Goal: Task Accomplishment & Management: Complete application form

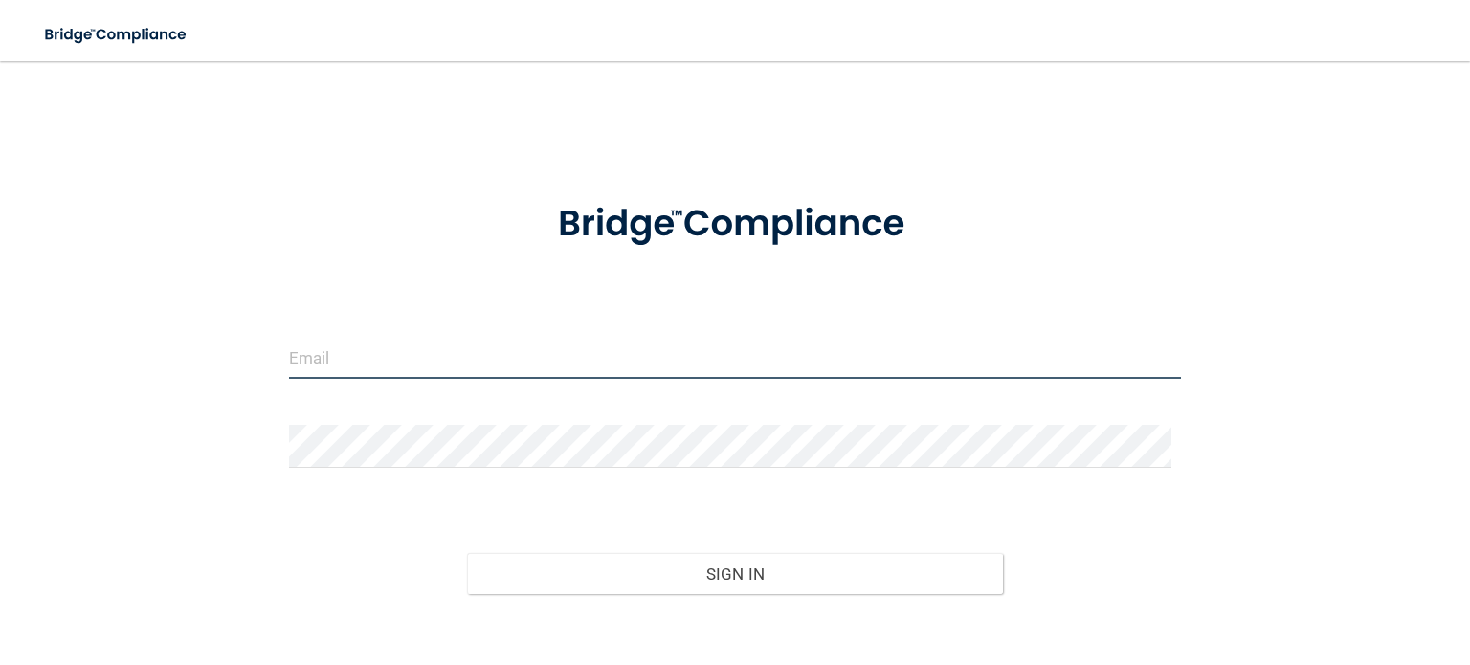
click at [333, 349] on input "email" at bounding box center [735, 357] width 892 height 43
type input "[EMAIL_ADDRESS][DOMAIN_NAME]"
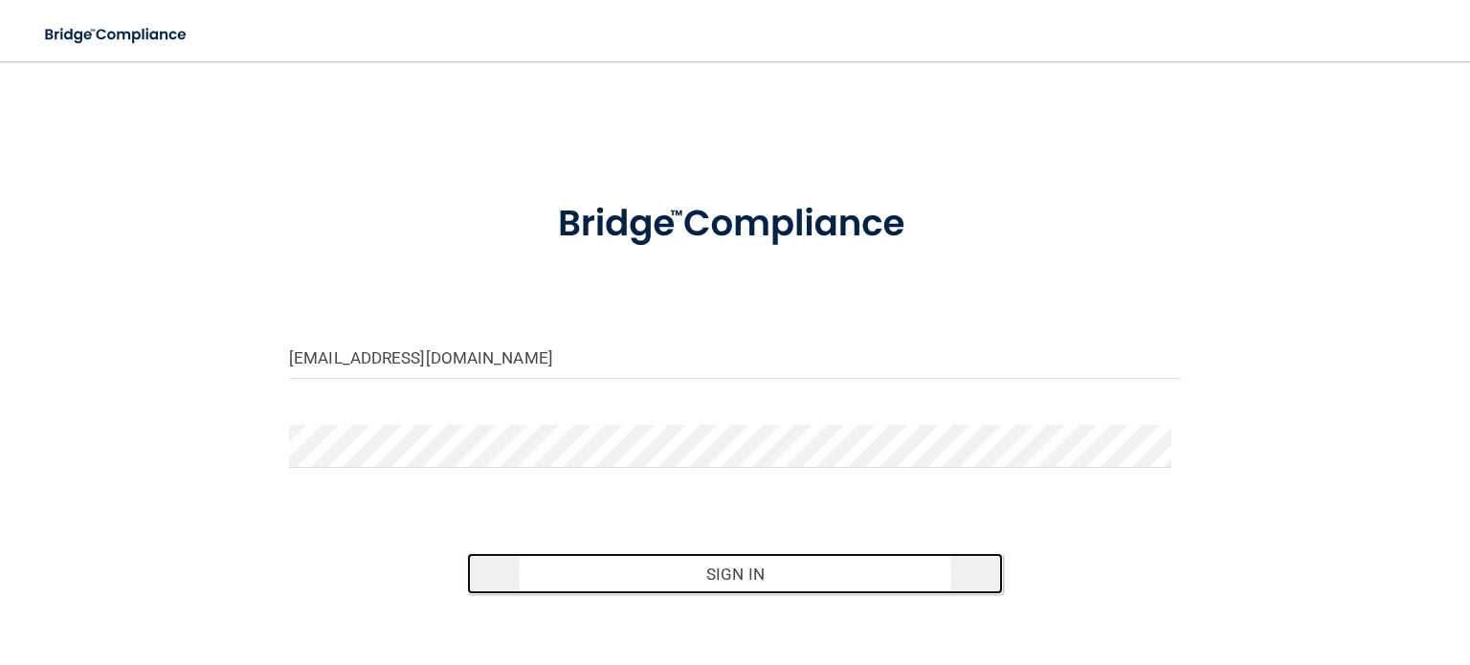
click at [651, 572] on button "Sign In" at bounding box center [734, 574] width 535 height 42
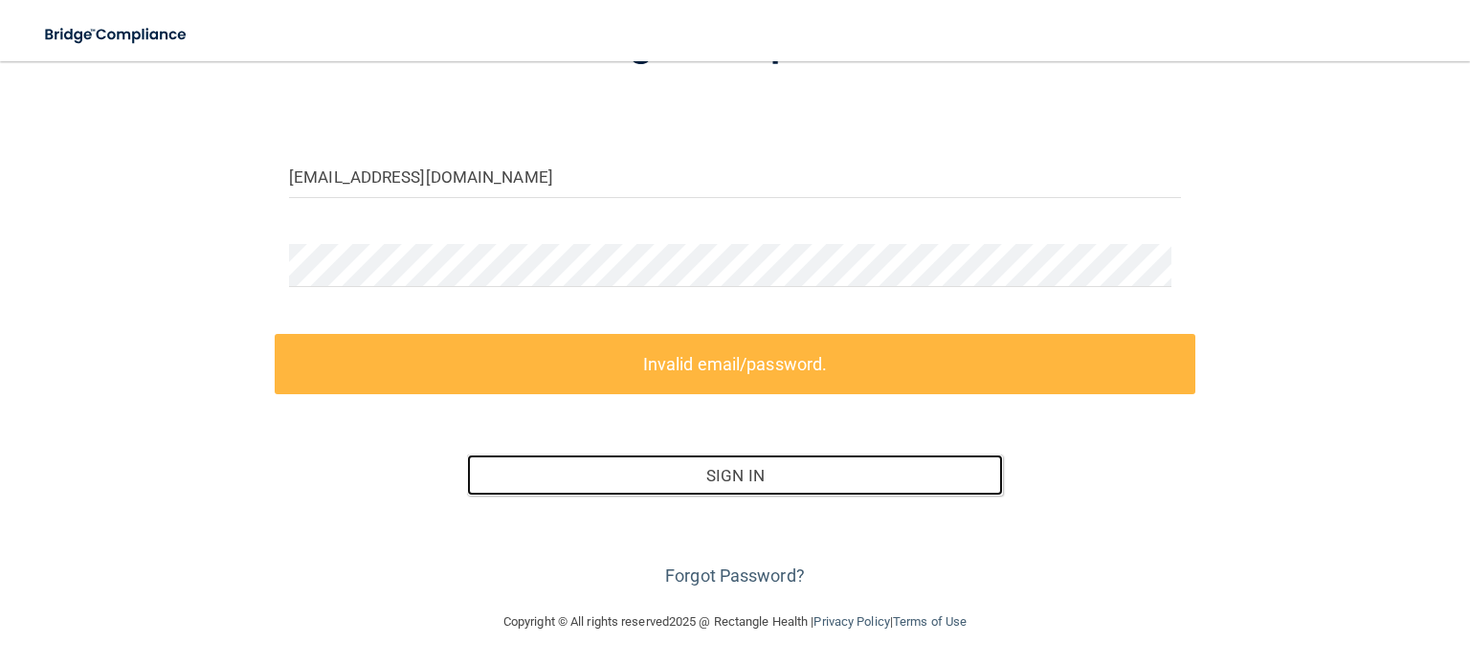
scroll to position [182, 0]
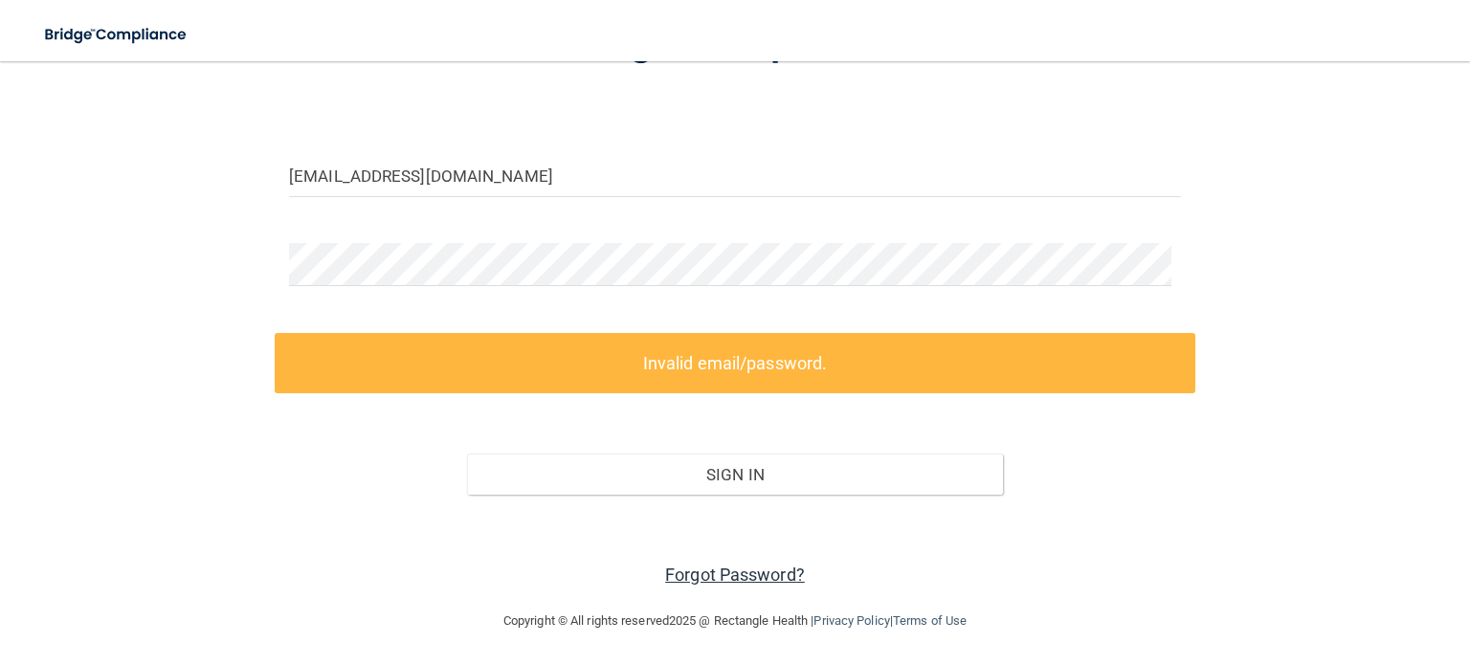
click at [685, 577] on link "Forgot Password?" at bounding box center [735, 575] width 140 height 20
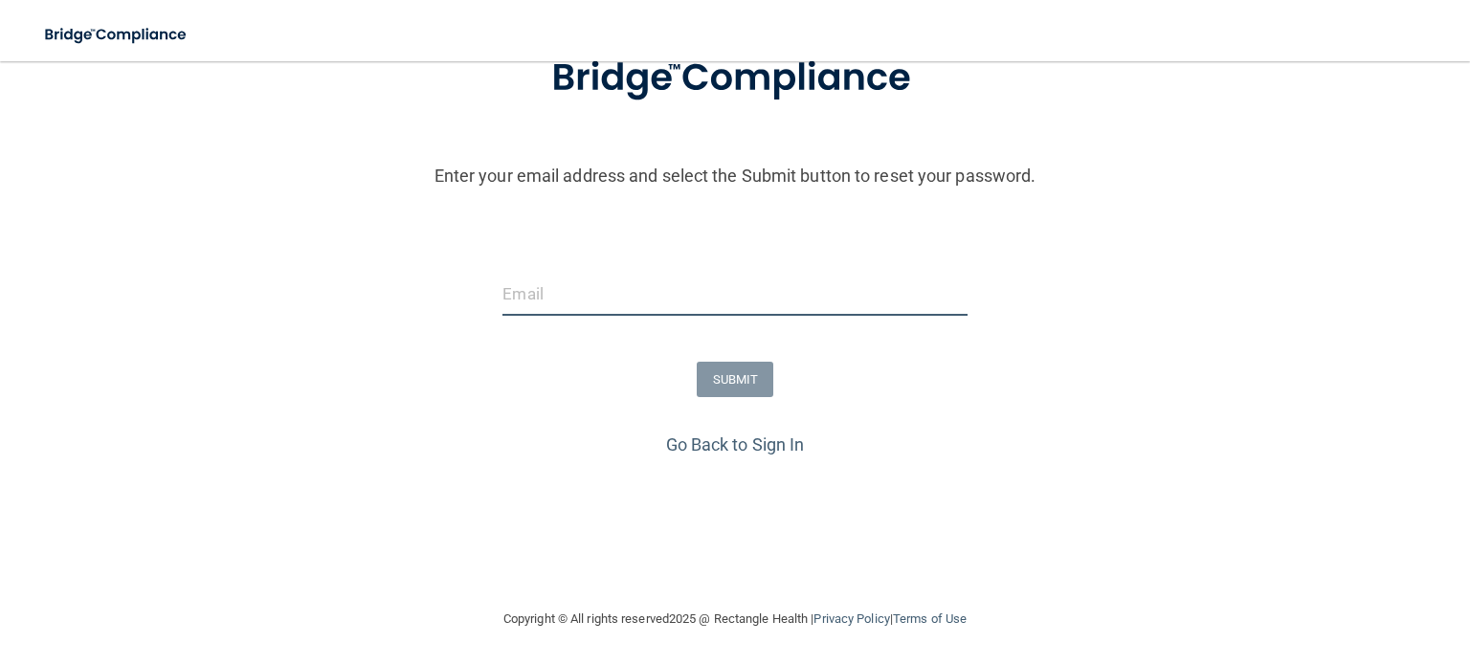
click at [509, 302] on input "email" at bounding box center [734, 294] width 464 height 43
type input "[EMAIL_ADDRESS][DOMAIN_NAME]"
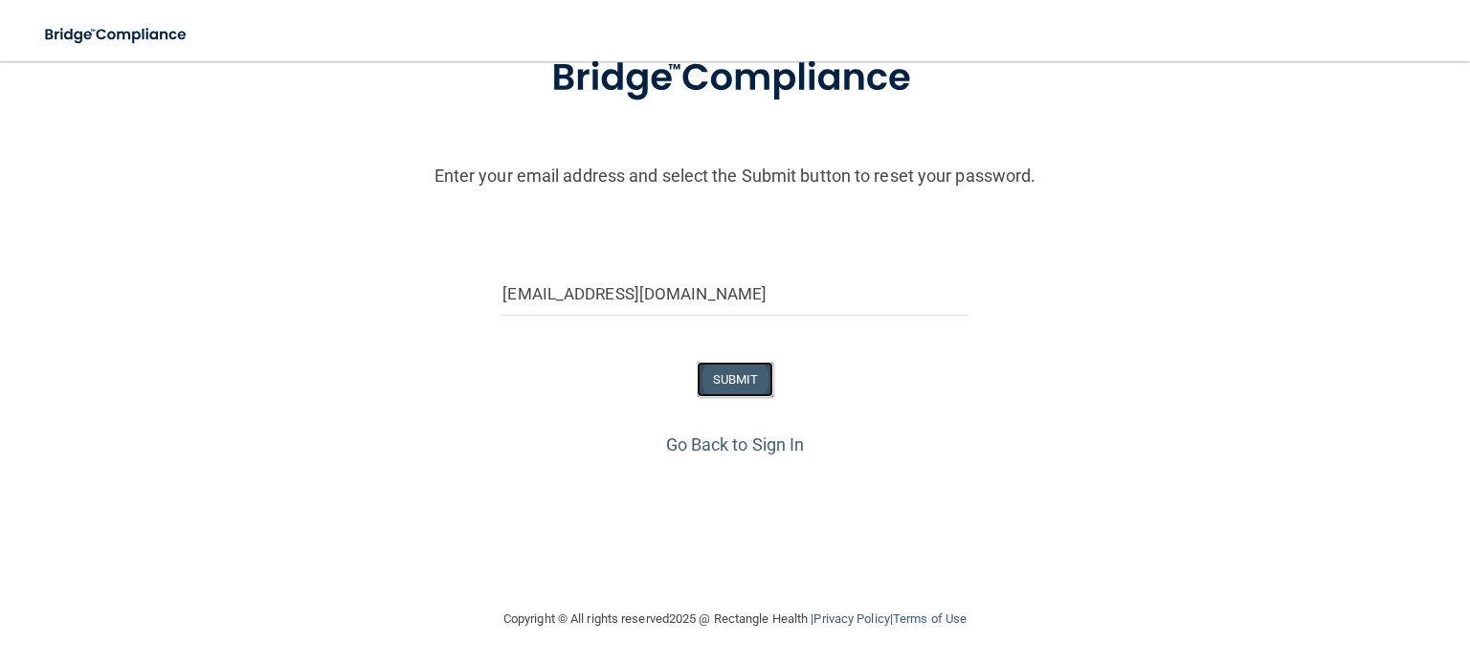
click at [719, 391] on button "SUBMIT" at bounding box center [736, 379] width 78 height 35
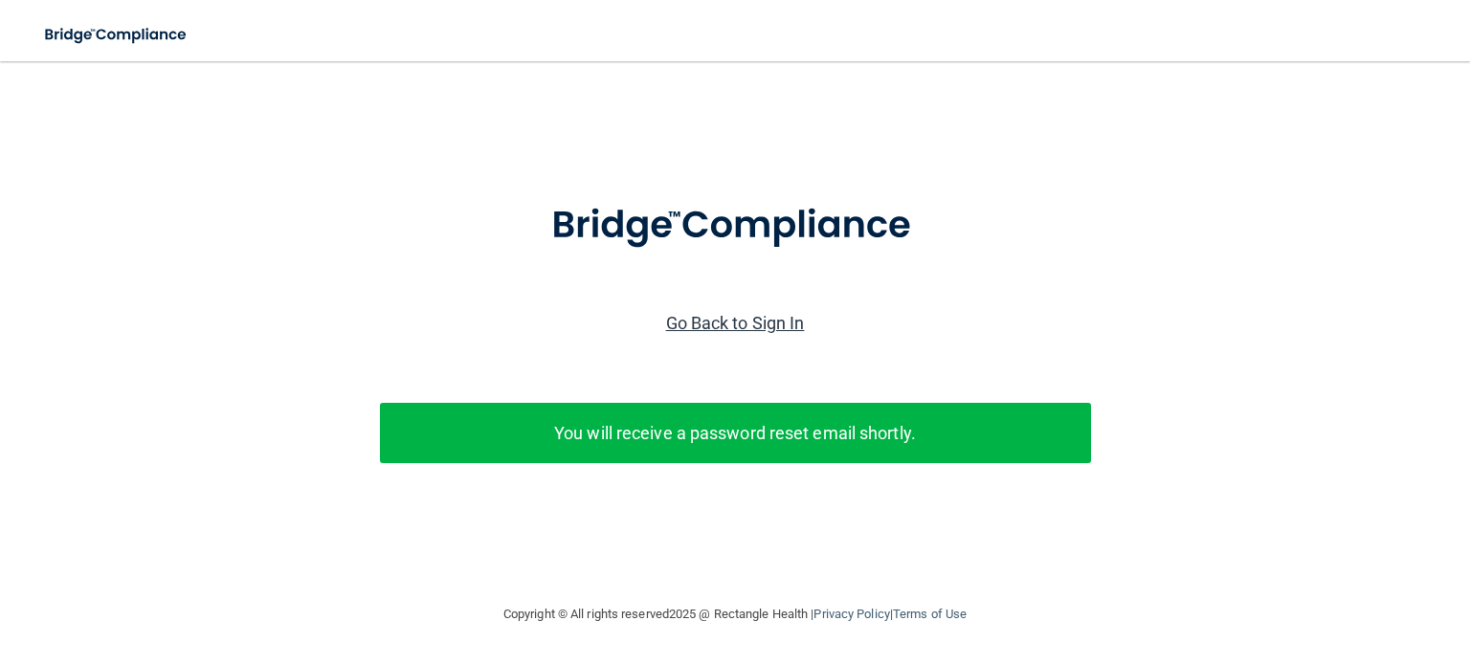
click at [758, 318] on link "Go Back to Sign In" at bounding box center [735, 323] width 139 height 20
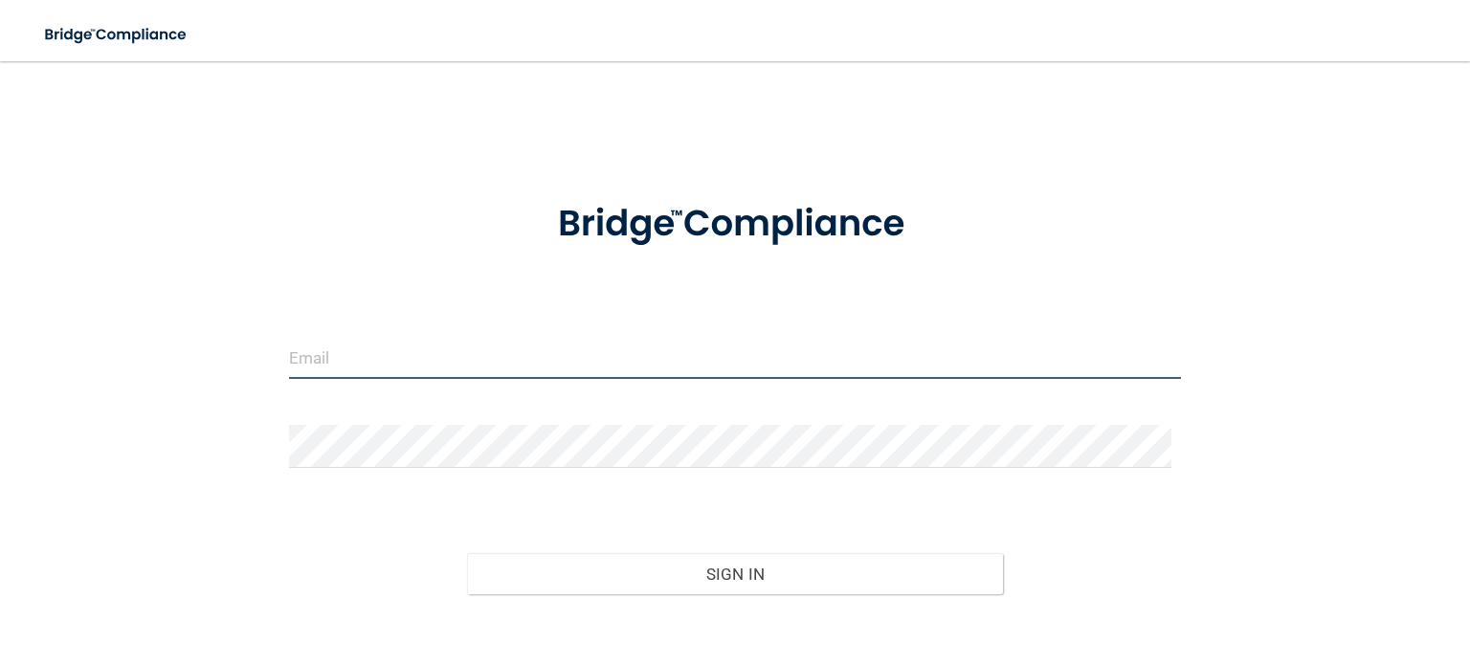
click at [319, 363] on input "email" at bounding box center [735, 357] width 892 height 43
type input "[EMAIL_ADDRESS][DOMAIN_NAME]"
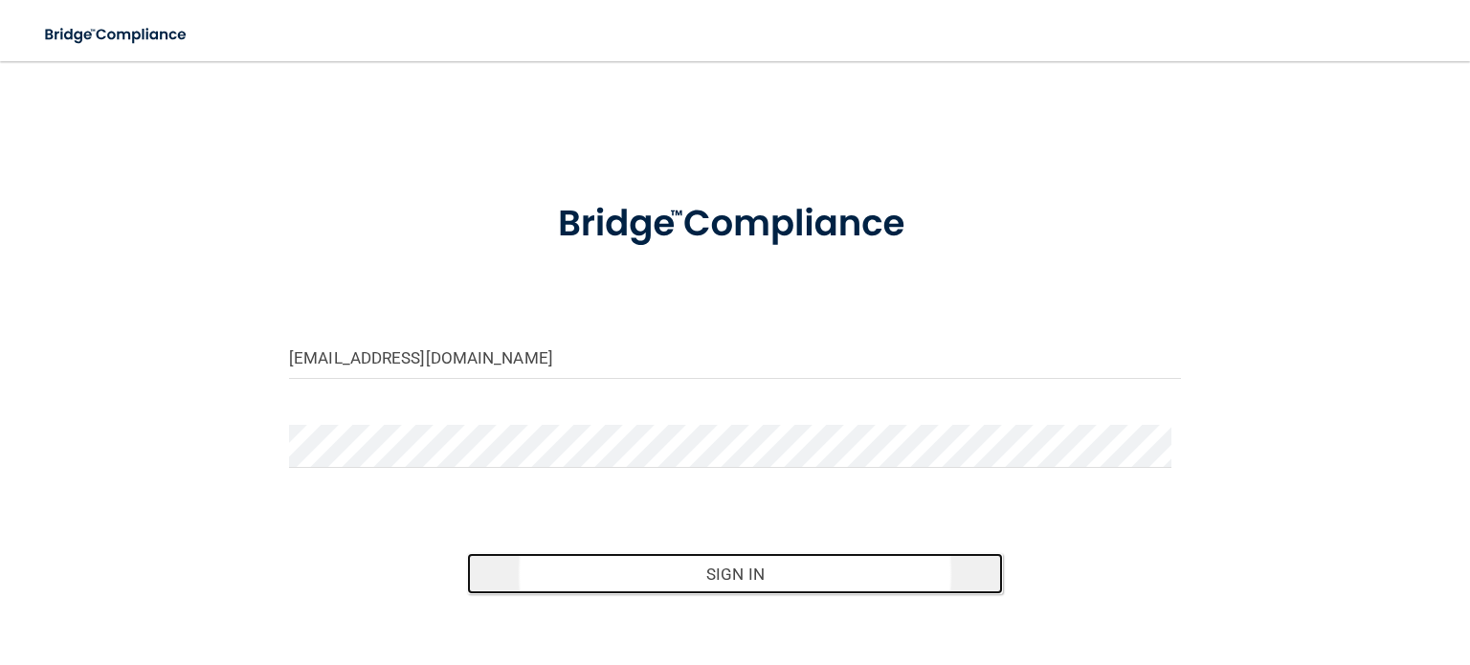
click at [524, 562] on button "Sign In" at bounding box center [734, 574] width 535 height 42
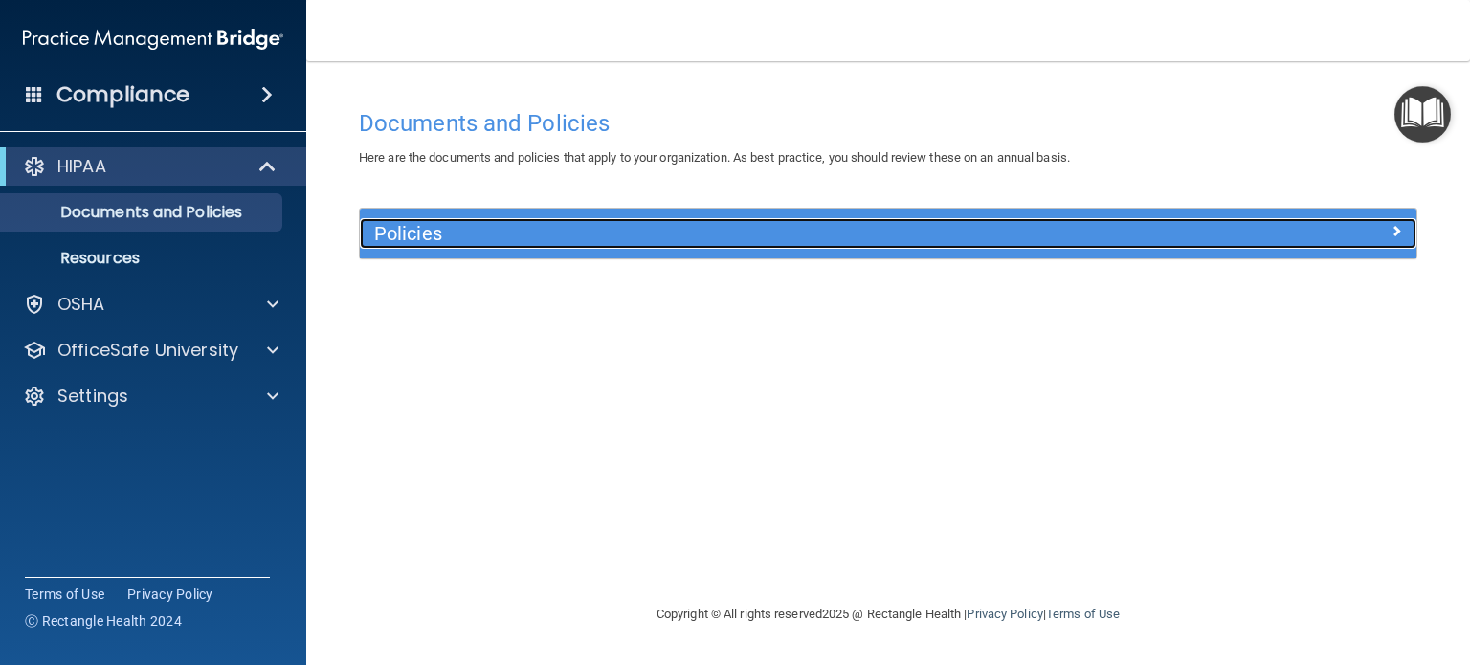
click at [437, 241] on h5 "Policies" at bounding box center [756, 233] width 764 height 21
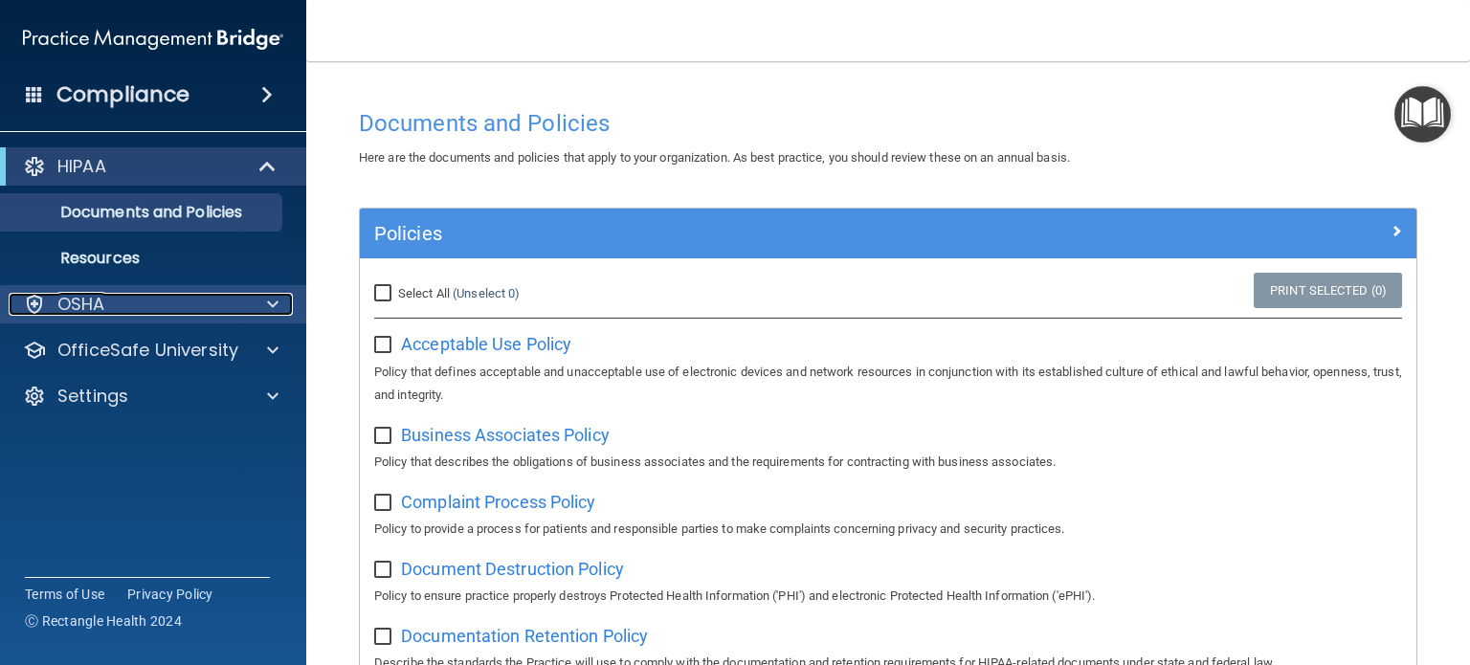
click at [106, 304] on div "OSHA" at bounding box center [127, 304] width 237 height 23
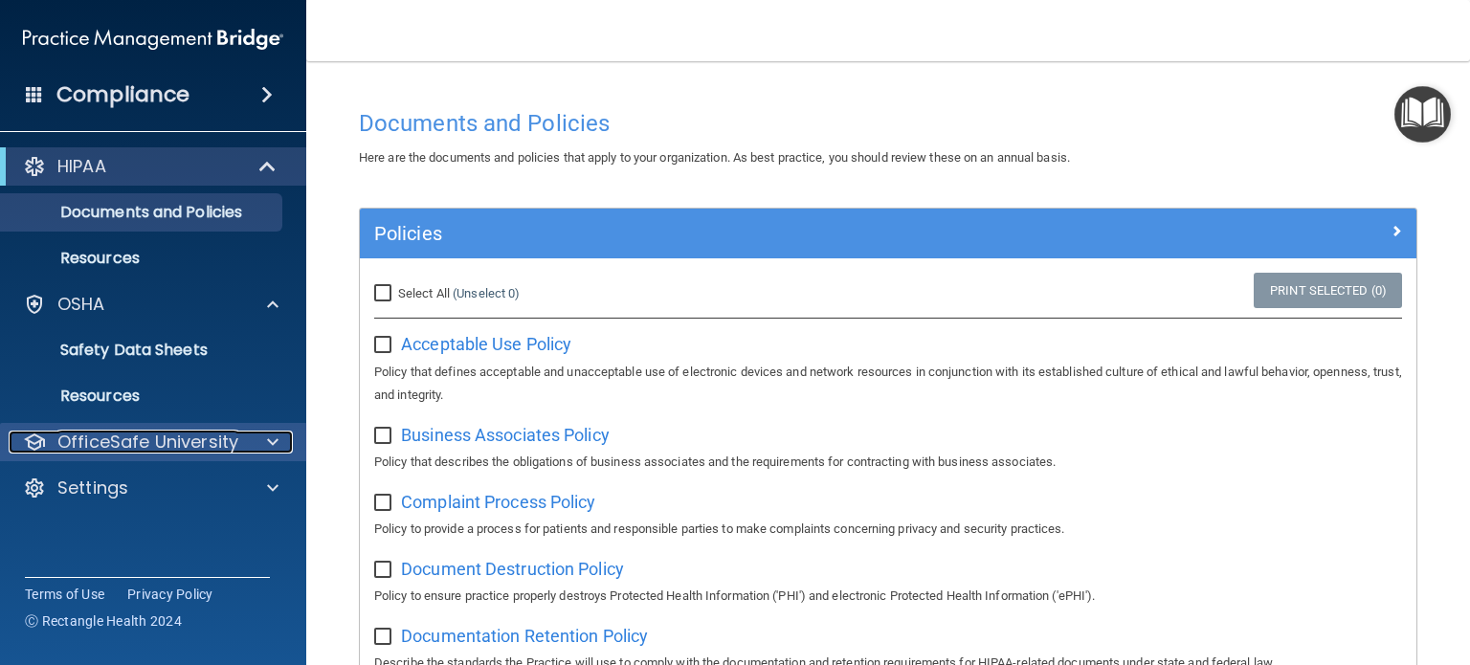
click at [133, 439] on p "OfficeSafe University" at bounding box center [147, 442] width 181 height 23
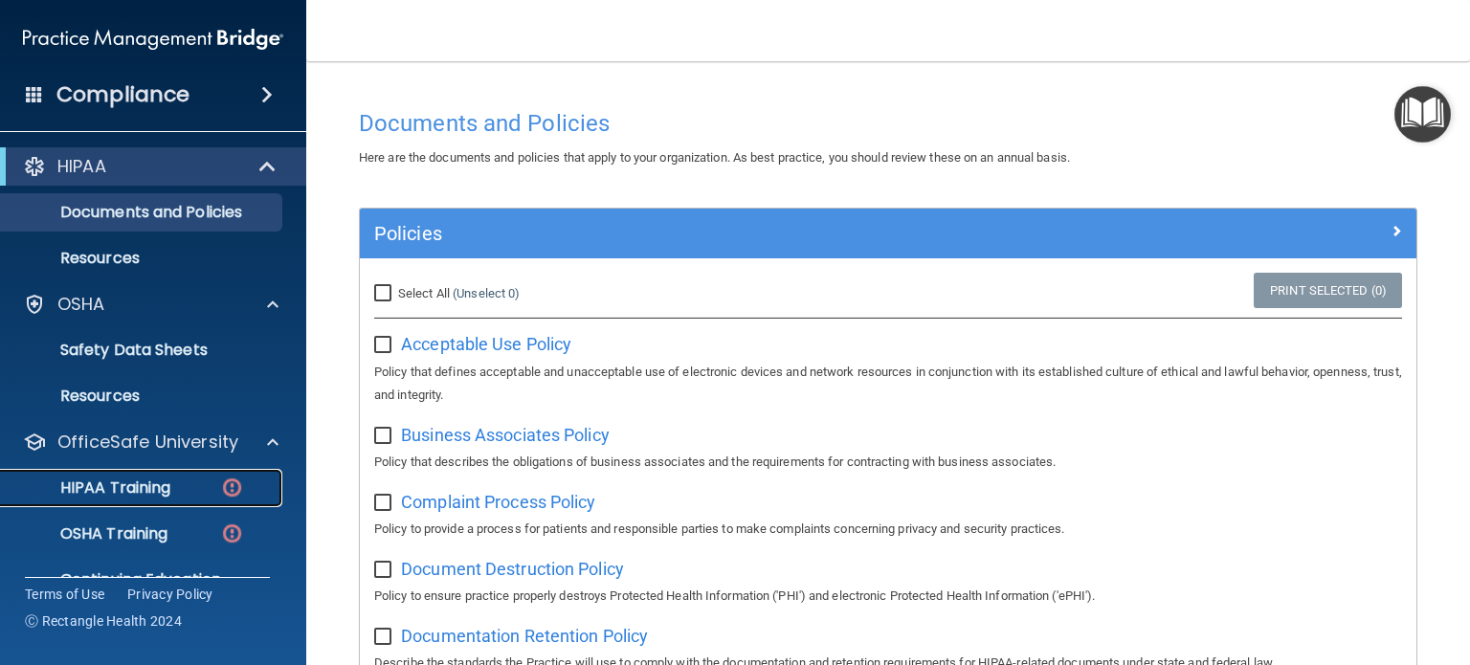
click at [135, 480] on p "HIPAA Training" at bounding box center [91, 488] width 158 height 19
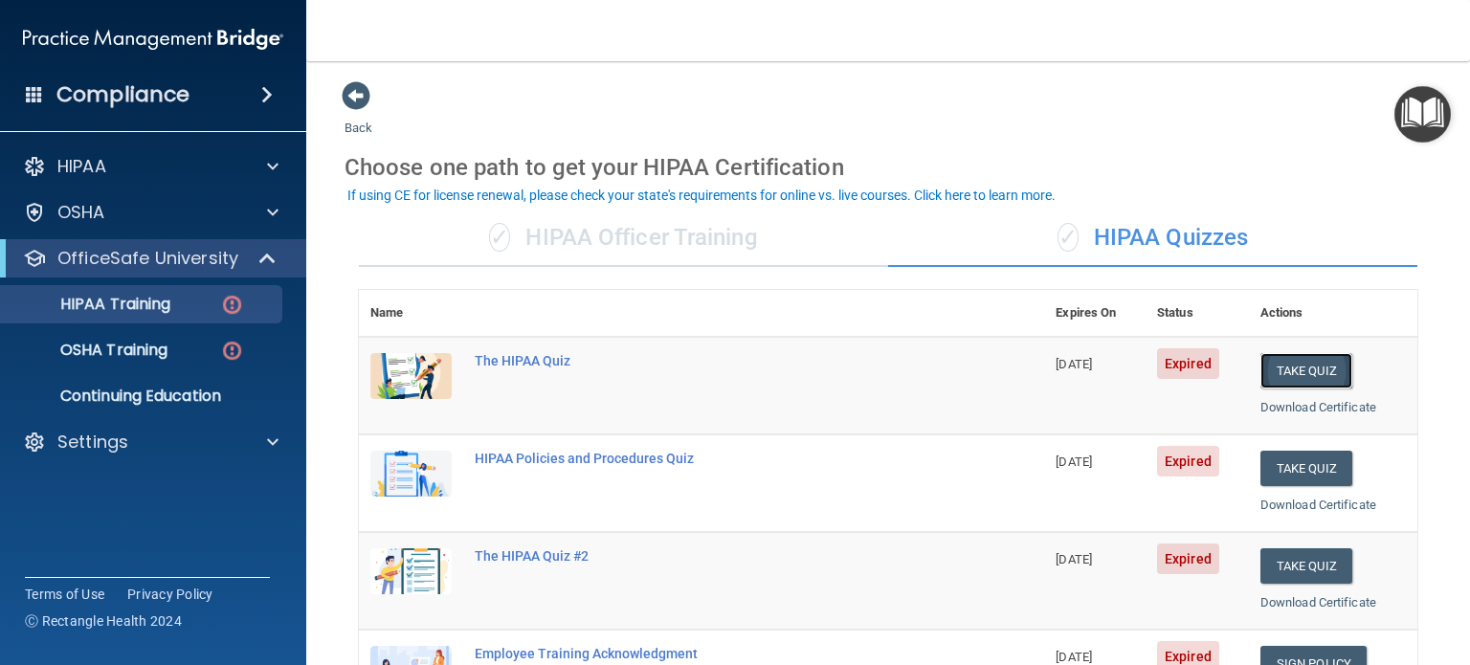
click at [1292, 368] on button "Take Quiz" at bounding box center [1306, 370] width 92 height 35
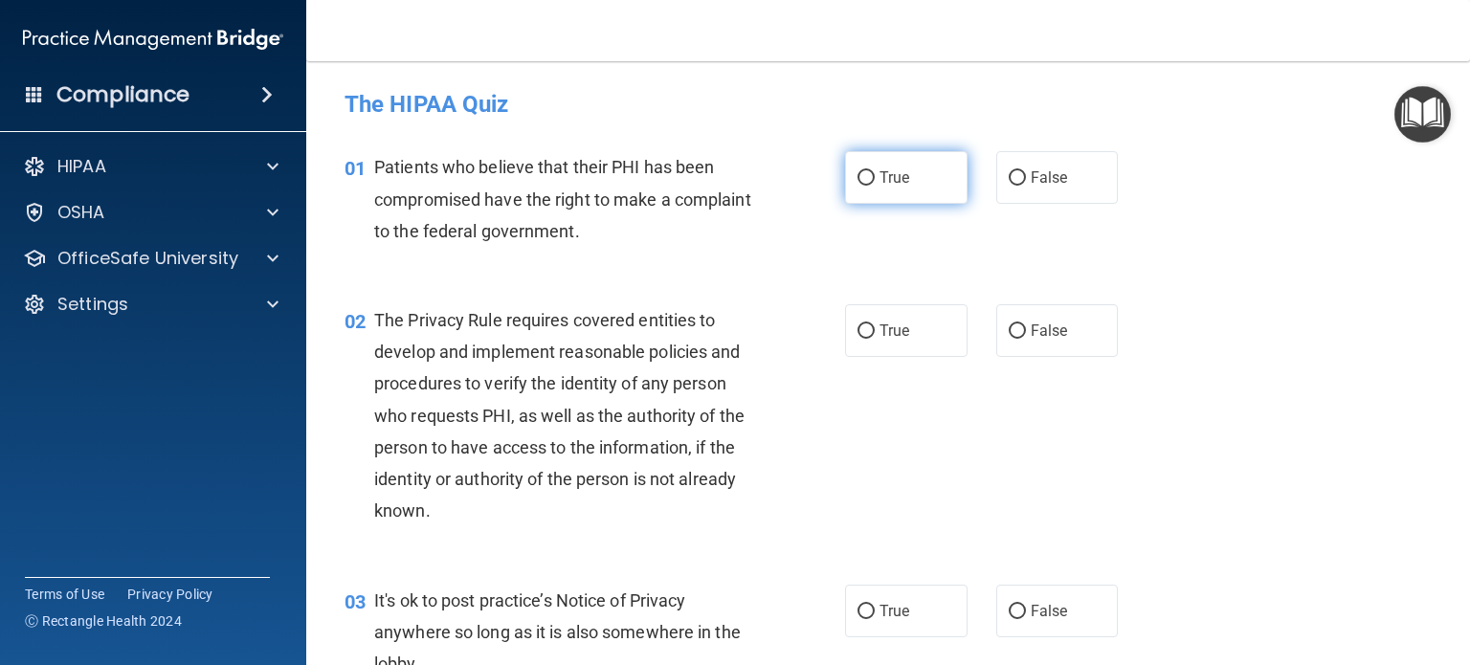
click at [860, 175] on input "True" at bounding box center [866, 178] width 17 height 14
radio input "true"
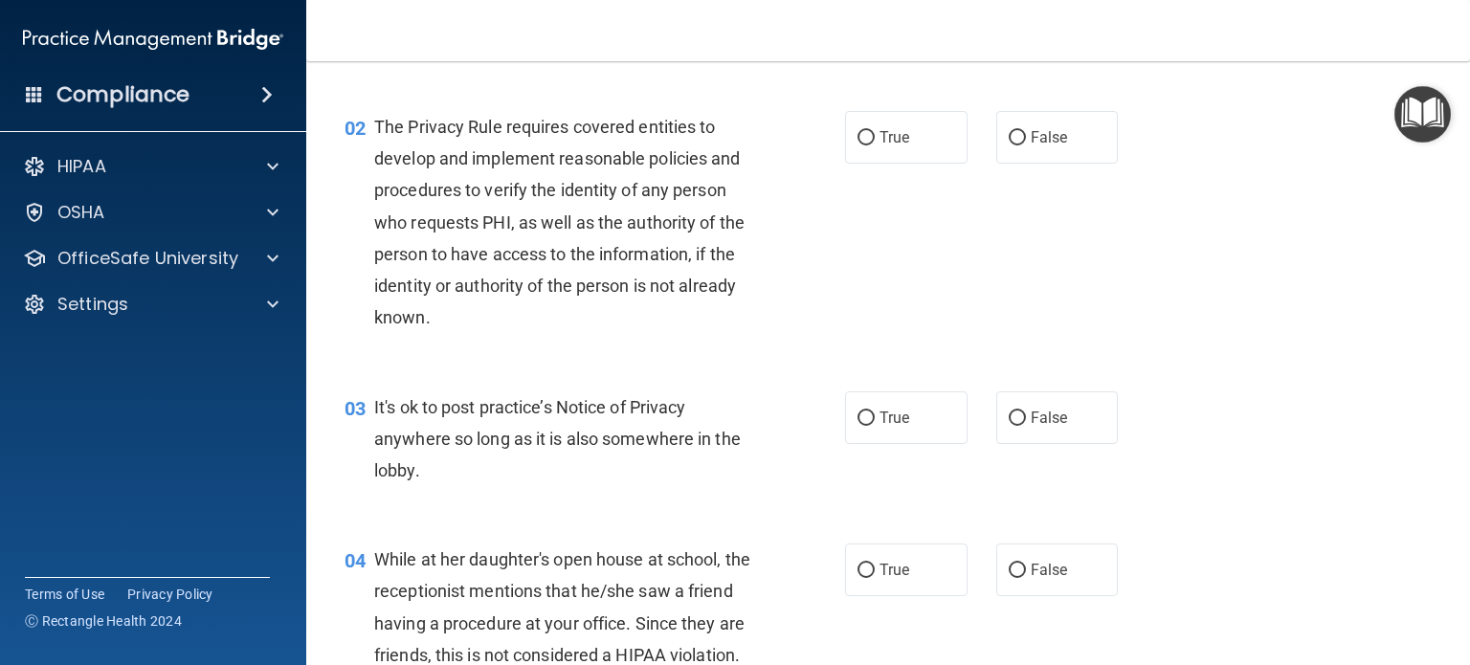
scroll to position [192, 0]
click at [1009, 138] on input "False" at bounding box center [1017, 139] width 17 height 14
radio input "true"
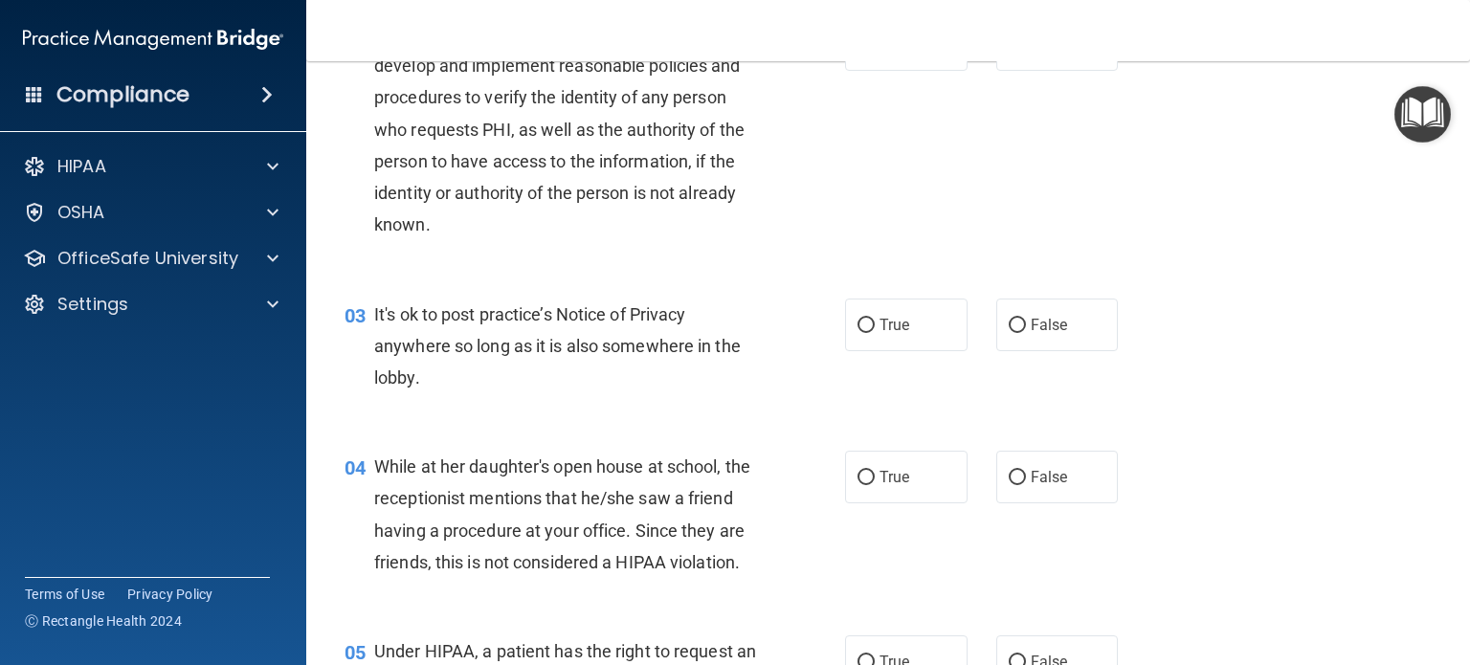
scroll to position [287, 0]
click at [858, 323] on input "True" at bounding box center [866, 325] width 17 height 14
radio input "true"
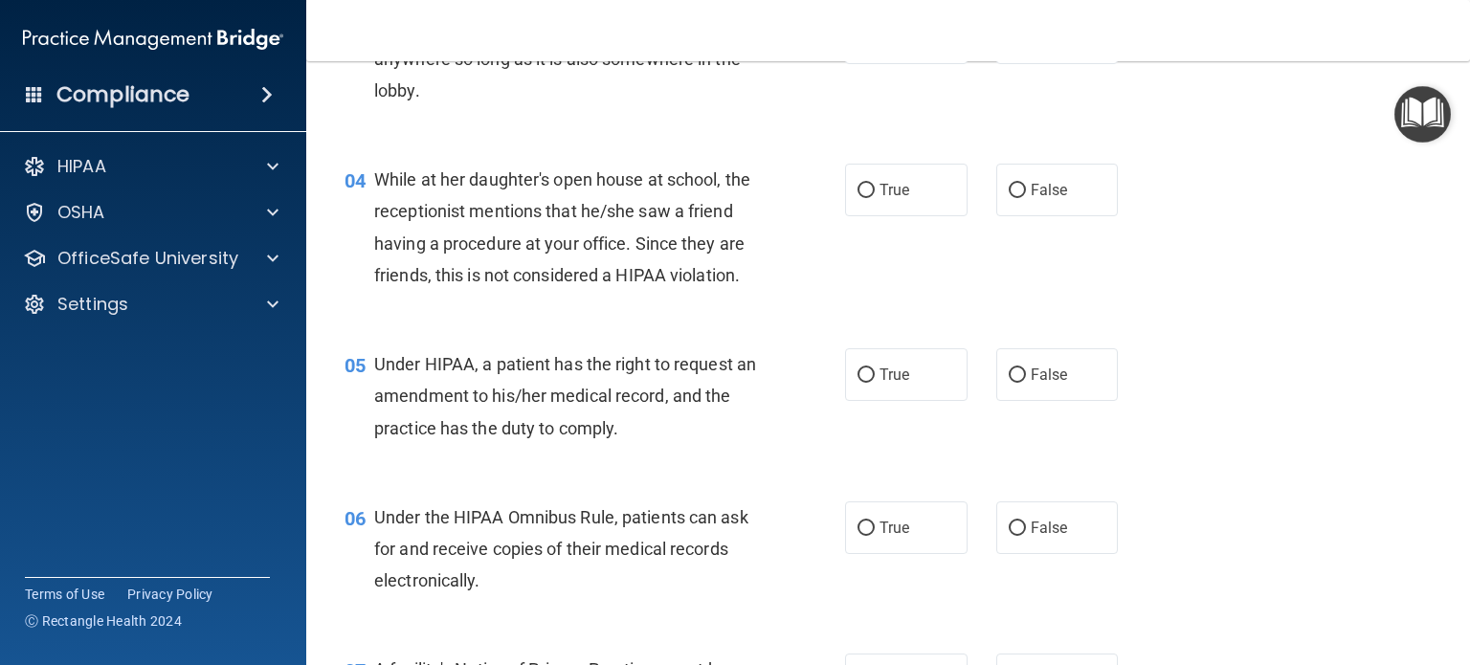
scroll to position [574, 0]
click at [1009, 190] on input "False" at bounding box center [1017, 190] width 17 height 14
radio input "true"
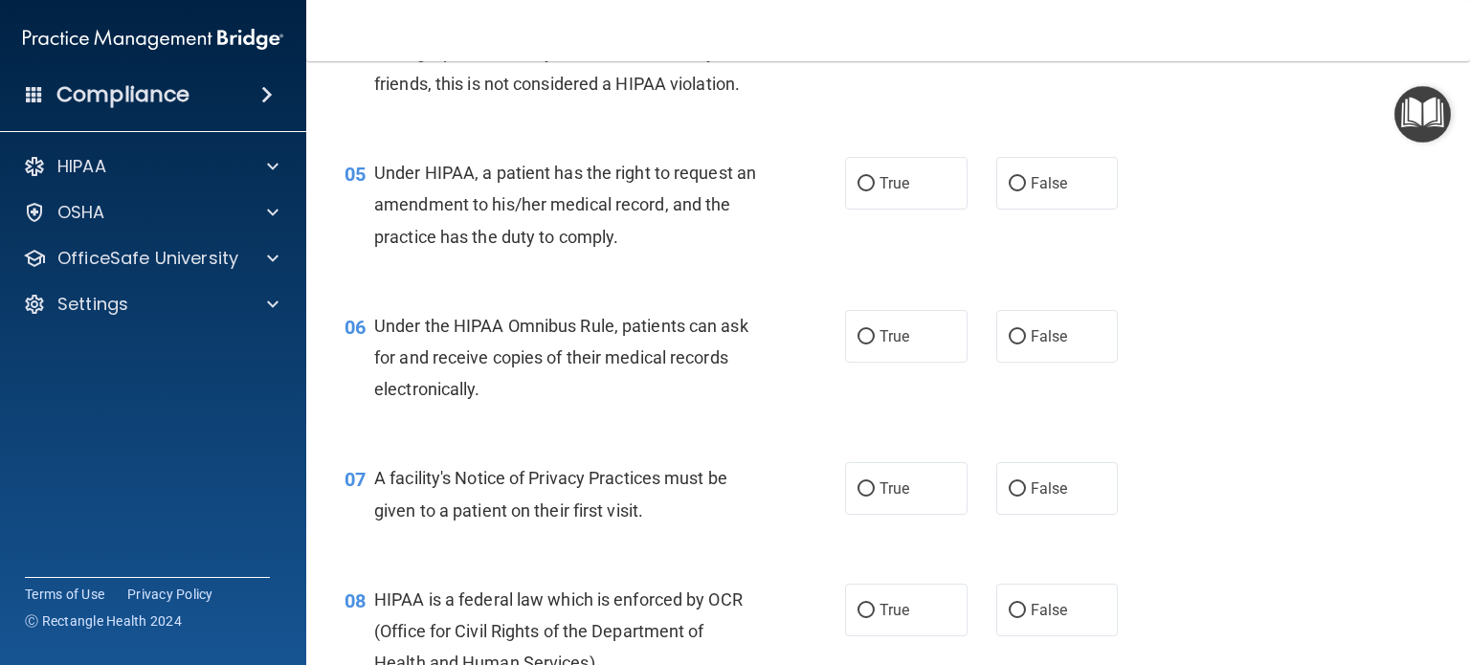
scroll to position [766, 0]
click at [858, 190] on input "True" at bounding box center [866, 183] width 17 height 14
radio input "true"
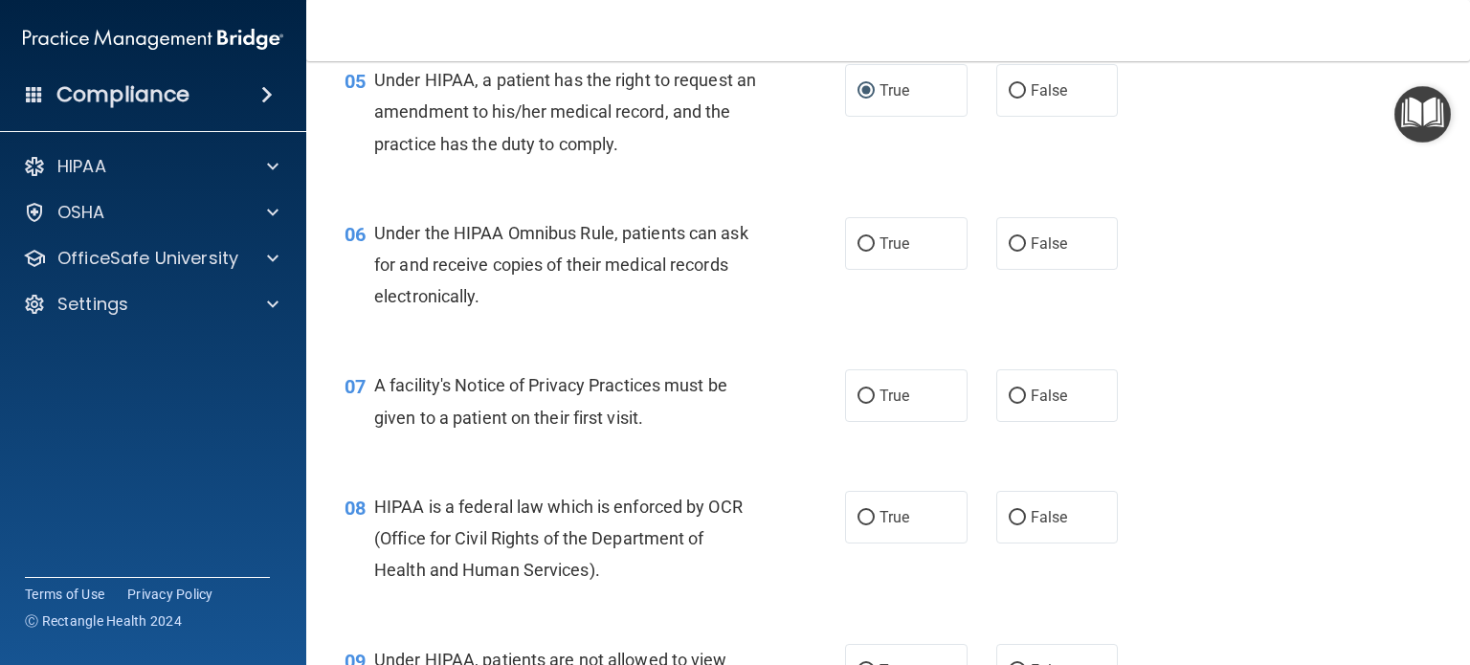
scroll to position [858, 0]
click at [861, 251] on input "True" at bounding box center [866, 243] width 17 height 14
radio input "true"
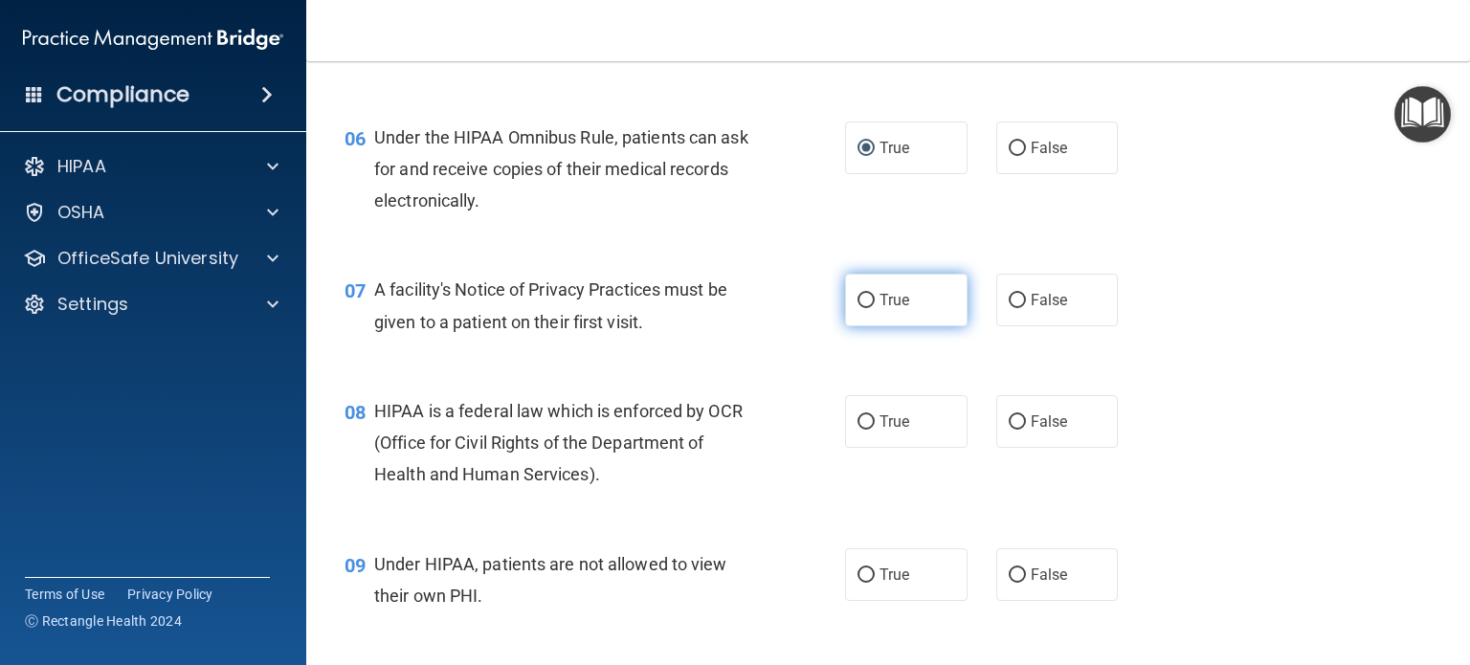
scroll to position [953, 0]
click at [858, 308] on input "True" at bounding box center [866, 301] width 17 height 14
radio input "true"
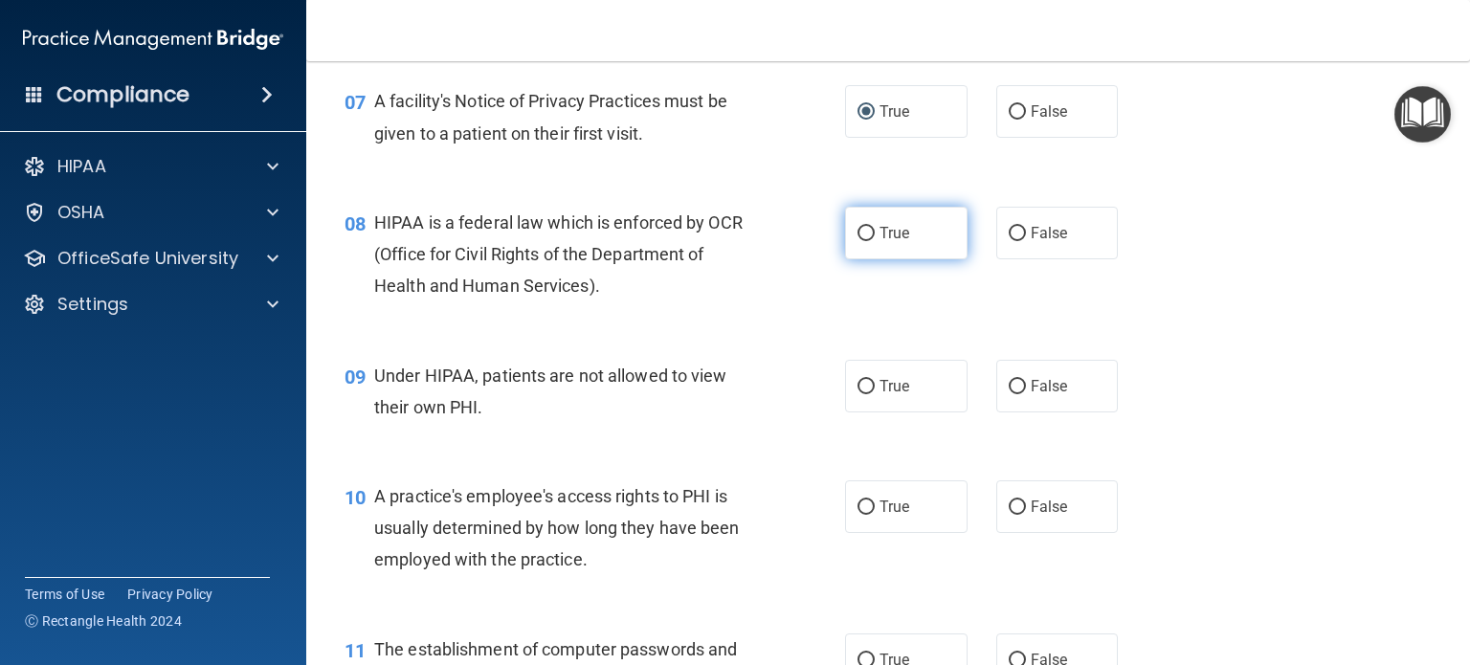
click at [858, 241] on input "True" at bounding box center [866, 234] width 17 height 14
radio input "true"
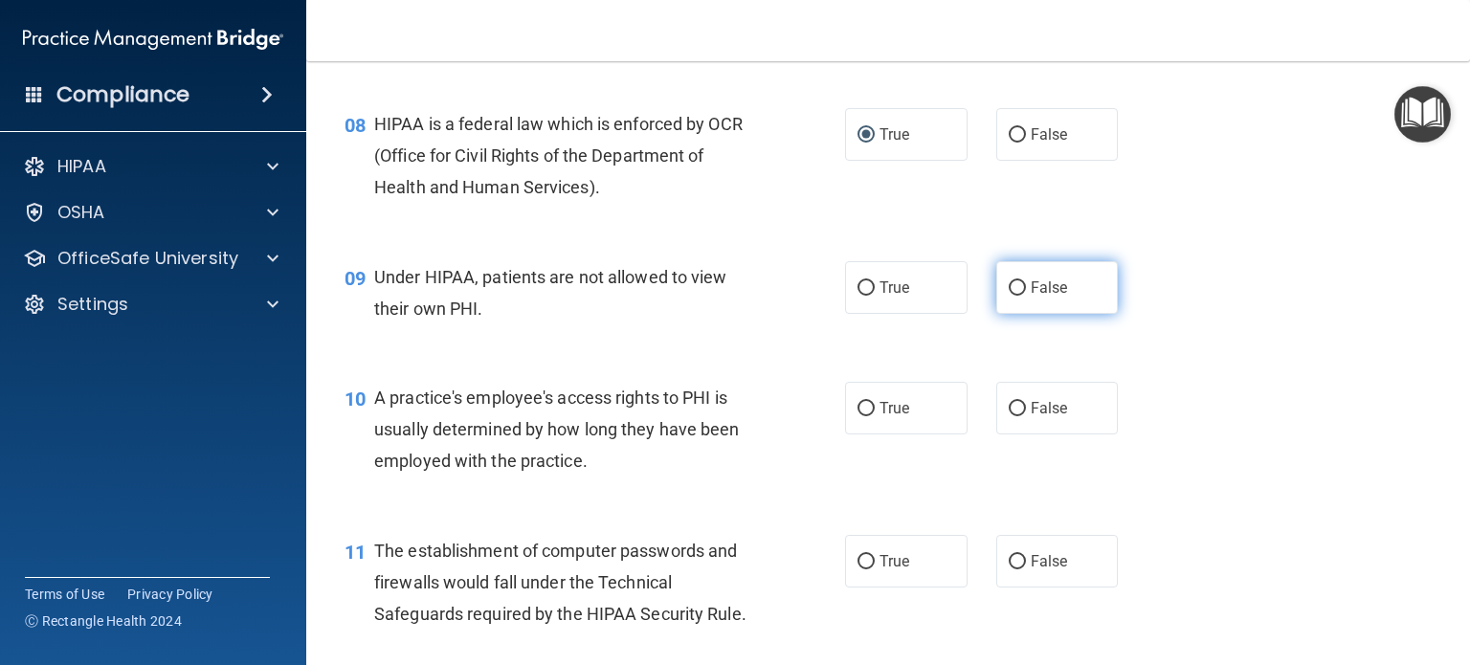
scroll to position [1240, 0]
click at [1009, 296] on input "False" at bounding box center [1017, 288] width 17 height 14
radio input "true"
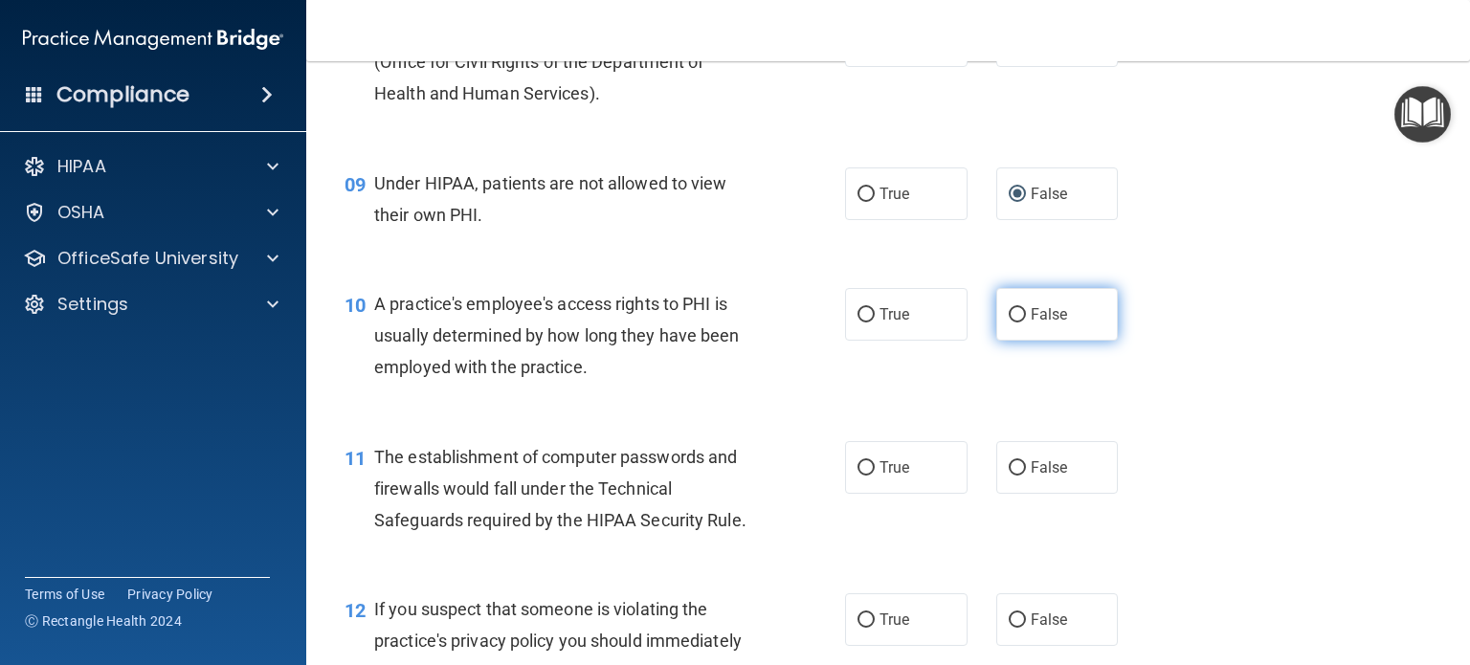
scroll to position [1335, 0]
click at [1009, 322] on input "False" at bounding box center [1017, 314] width 17 height 14
radio input "true"
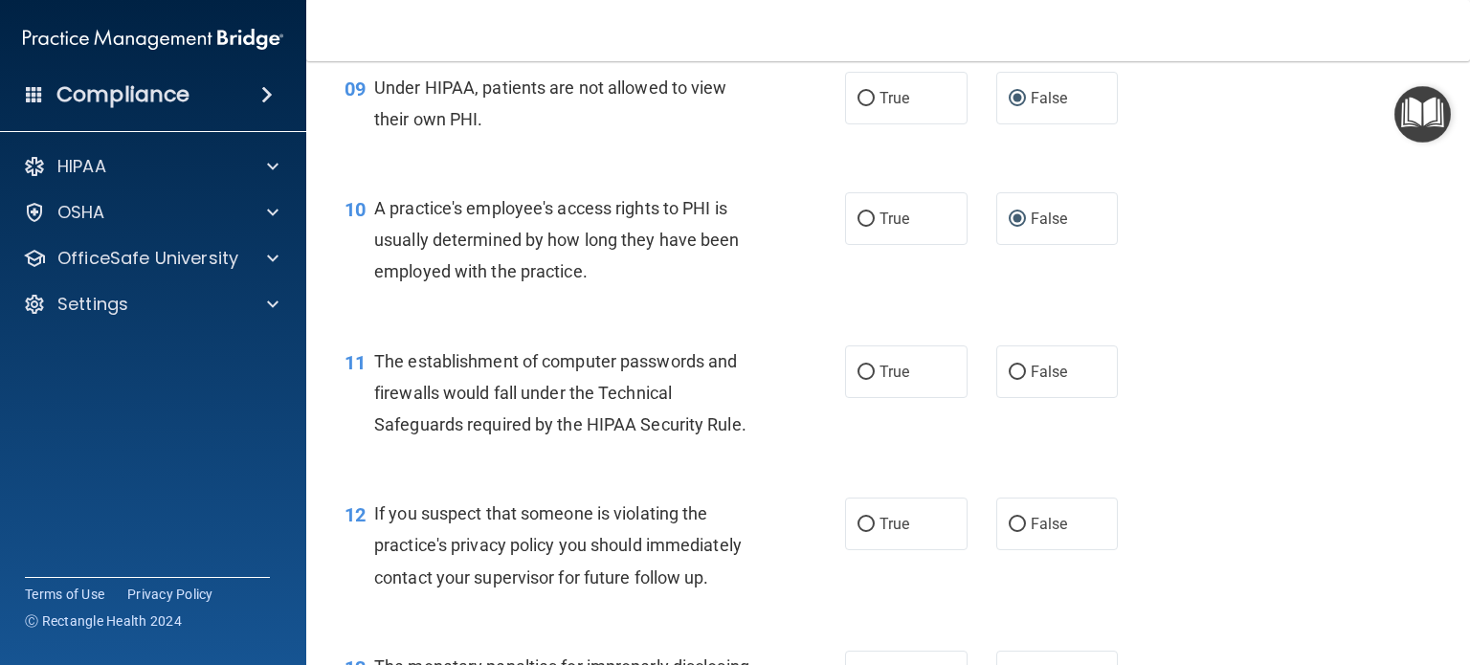
scroll to position [1431, 0]
click at [858, 379] on input "True" at bounding box center [866, 372] width 17 height 14
radio input "true"
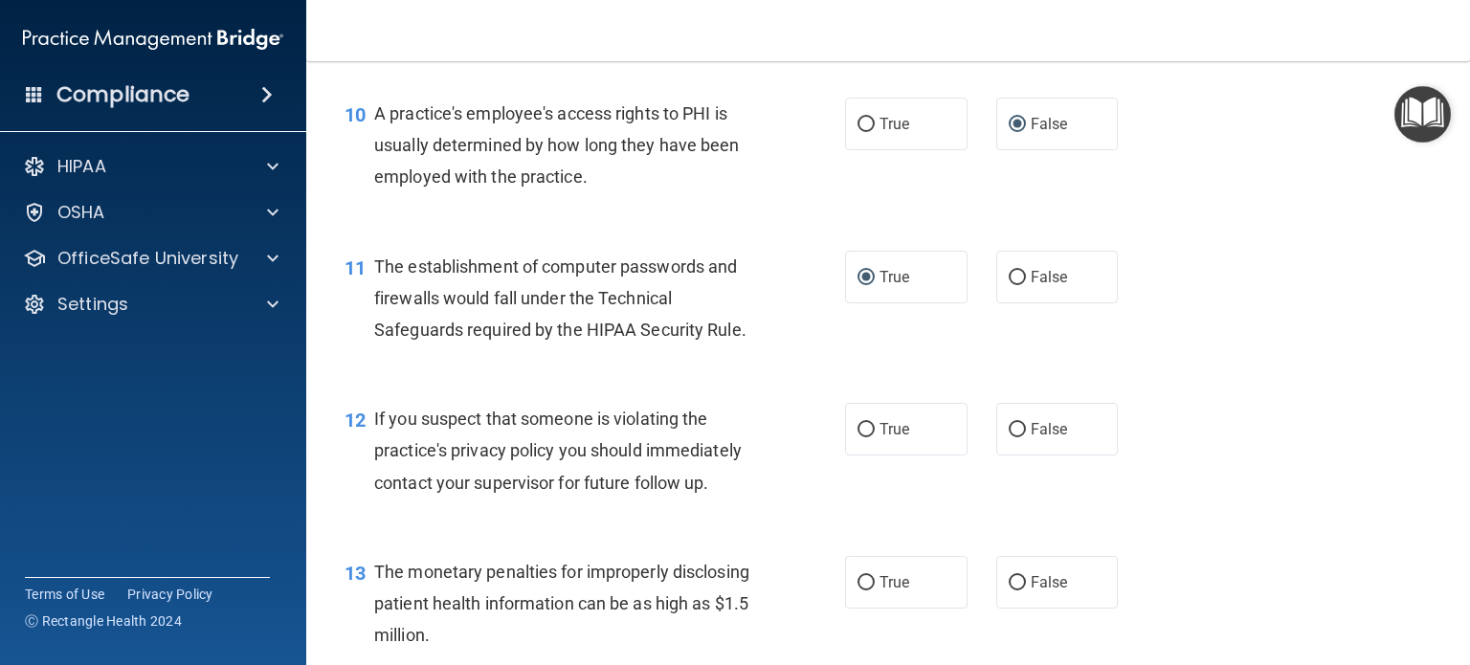
scroll to position [1526, 0]
click at [859, 455] on label "True" at bounding box center [906, 428] width 123 height 53
click at [859, 436] on input "True" at bounding box center [866, 429] width 17 height 14
radio input "true"
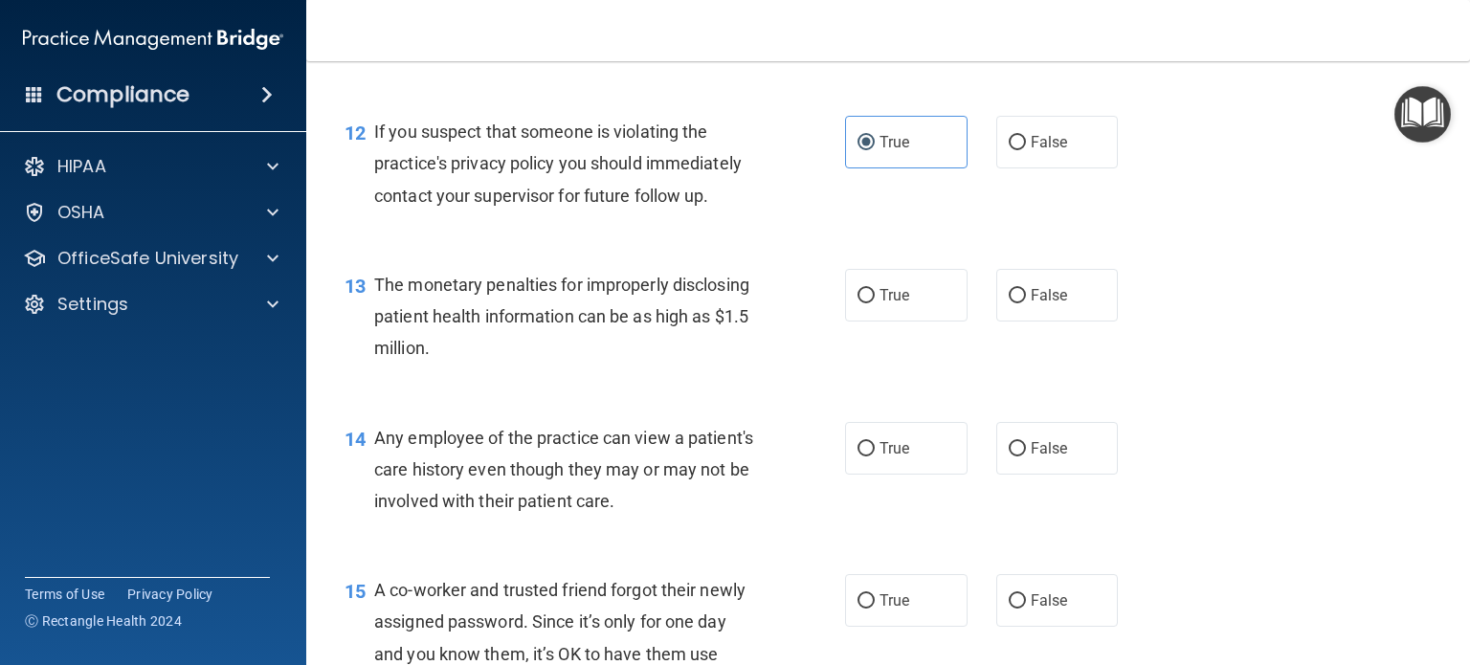
scroll to position [1813, 0]
click at [858, 302] on input "True" at bounding box center [866, 295] width 17 height 14
radio input "true"
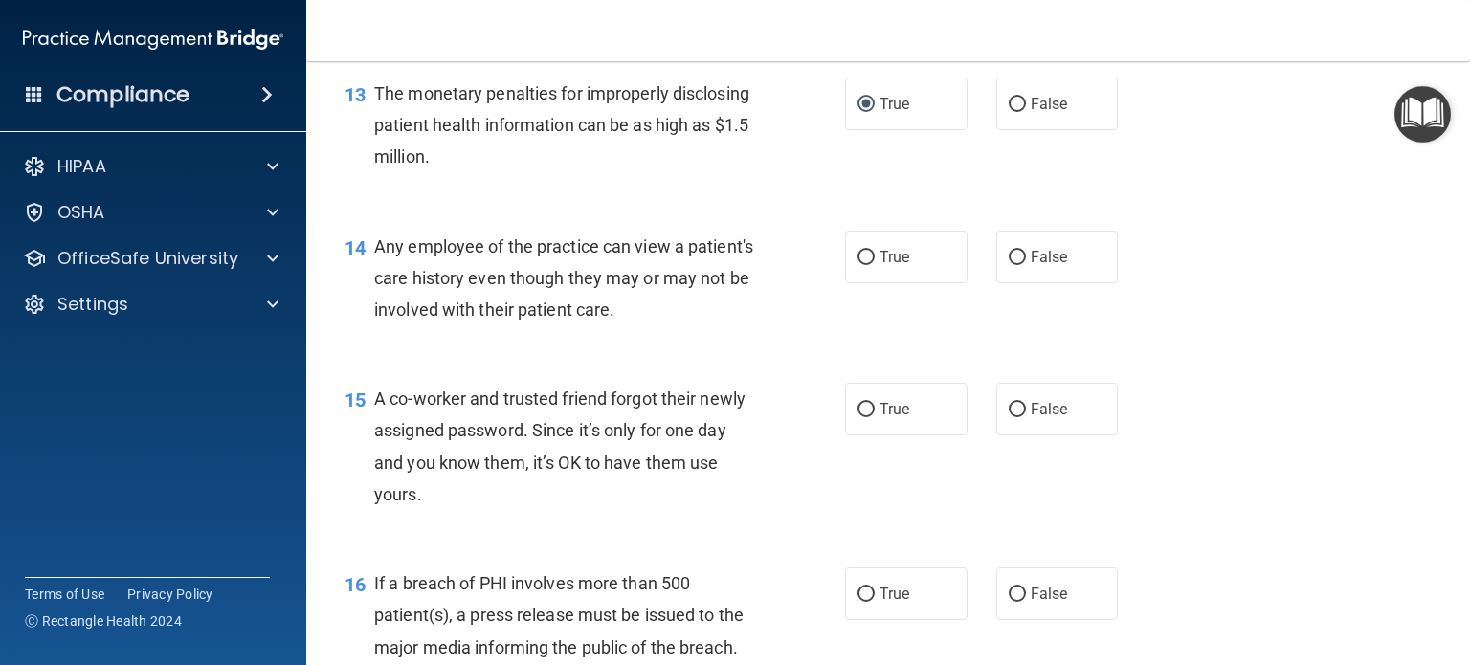
scroll to position [2004, 0]
click at [1009, 264] on input "False" at bounding box center [1017, 257] width 17 height 14
radio input "true"
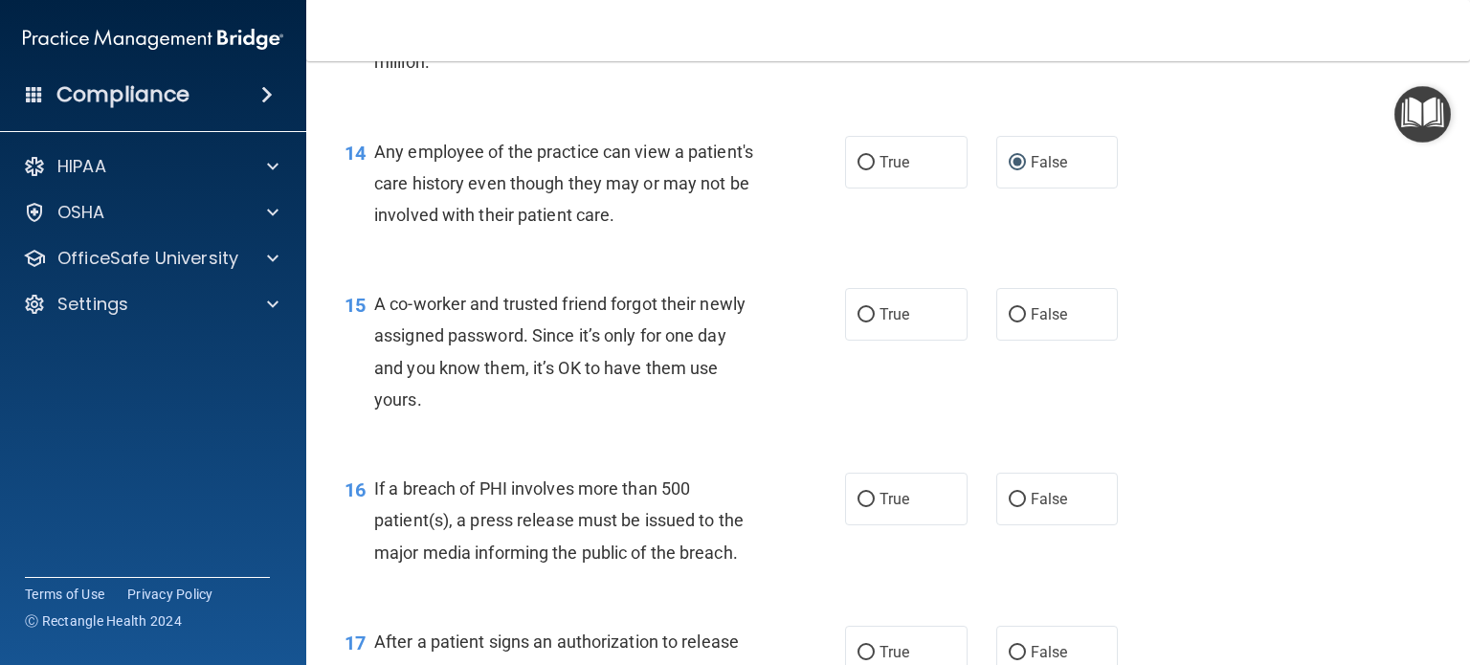
scroll to position [2099, 0]
click at [1009, 322] on input "False" at bounding box center [1017, 314] width 17 height 14
radio input "true"
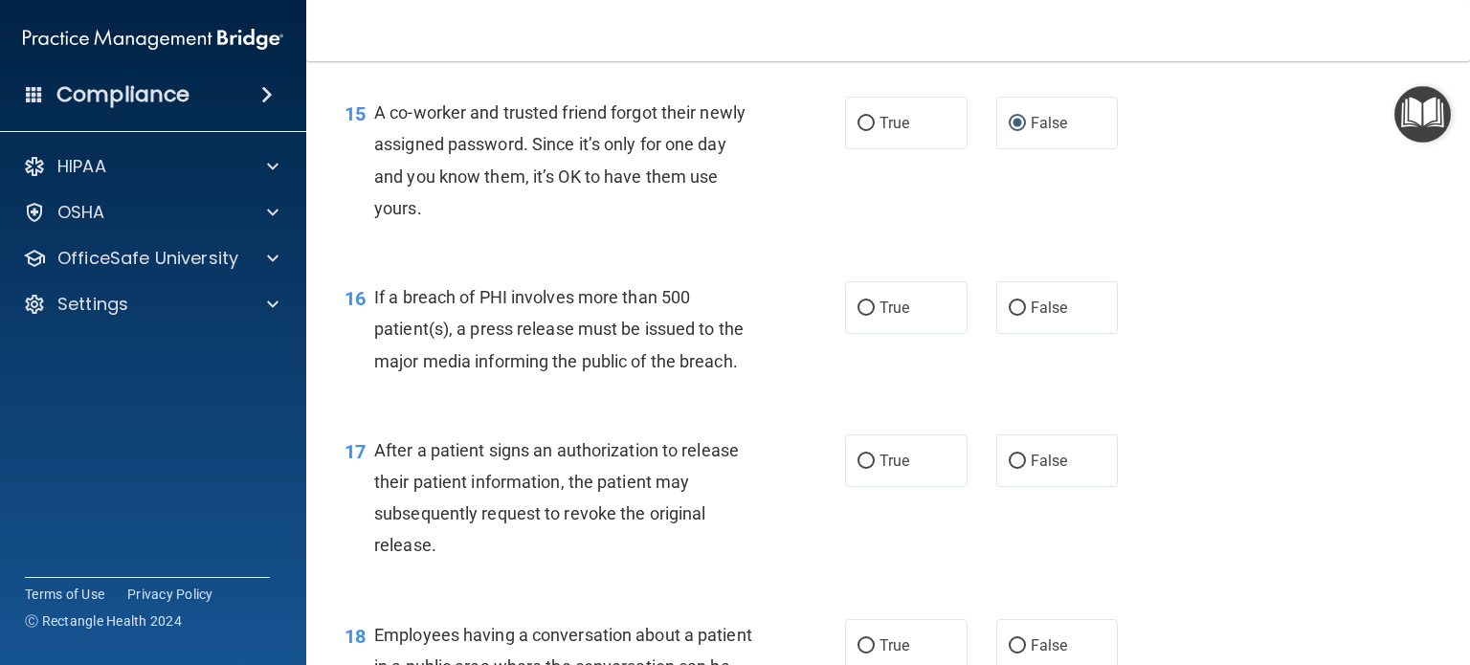
scroll to position [2290, 0]
click at [1009, 315] on input "False" at bounding box center [1017, 308] width 17 height 14
radio input "true"
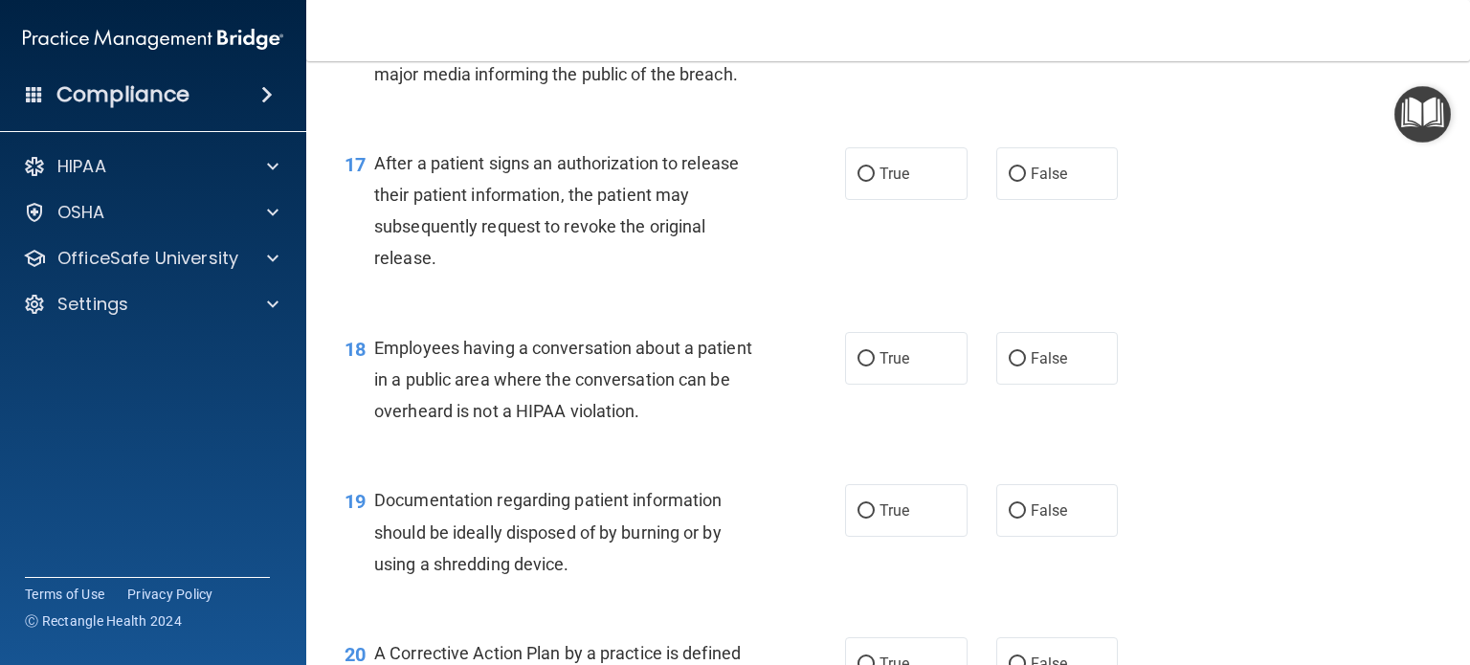
scroll to position [2576, 0]
click at [860, 182] on input "True" at bounding box center [866, 174] width 17 height 14
radio input "true"
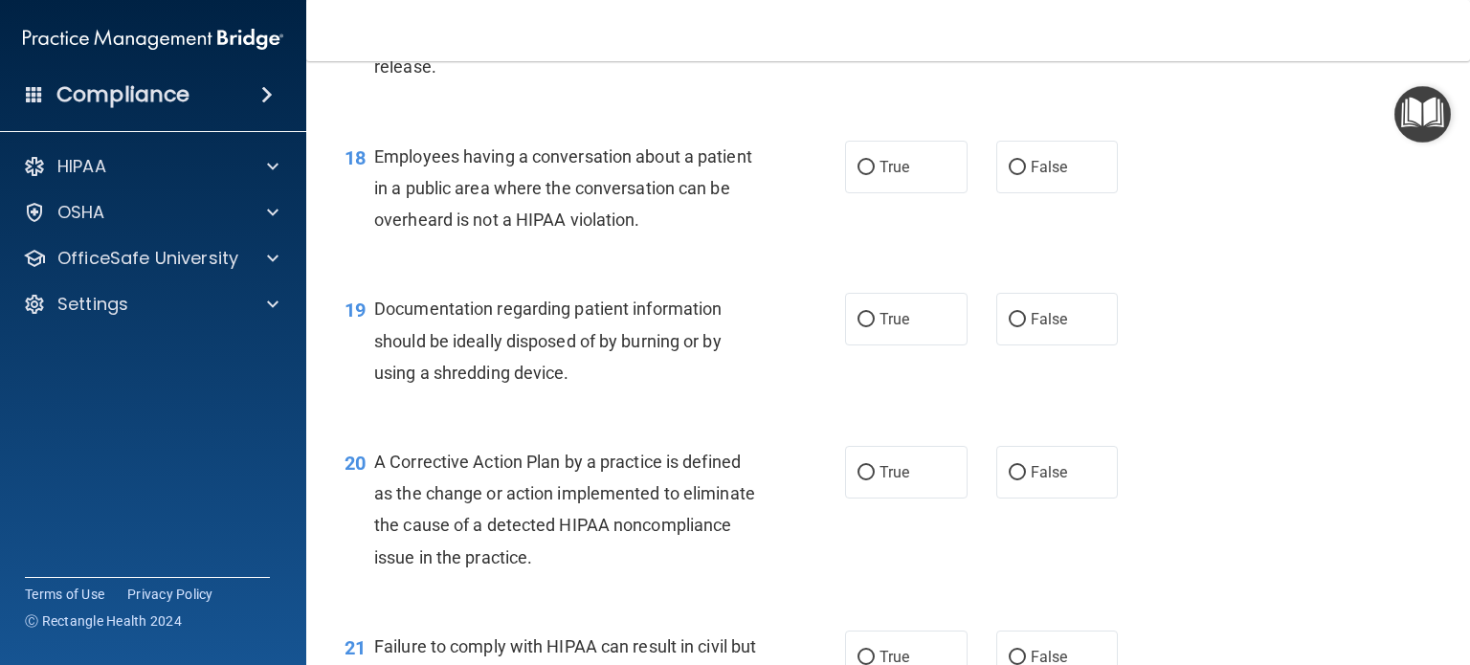
scroll to position [2768, 0]
click at [859, 175] on input "True" at bounding box center [866, 168] width 17 height 14
radio input "true"
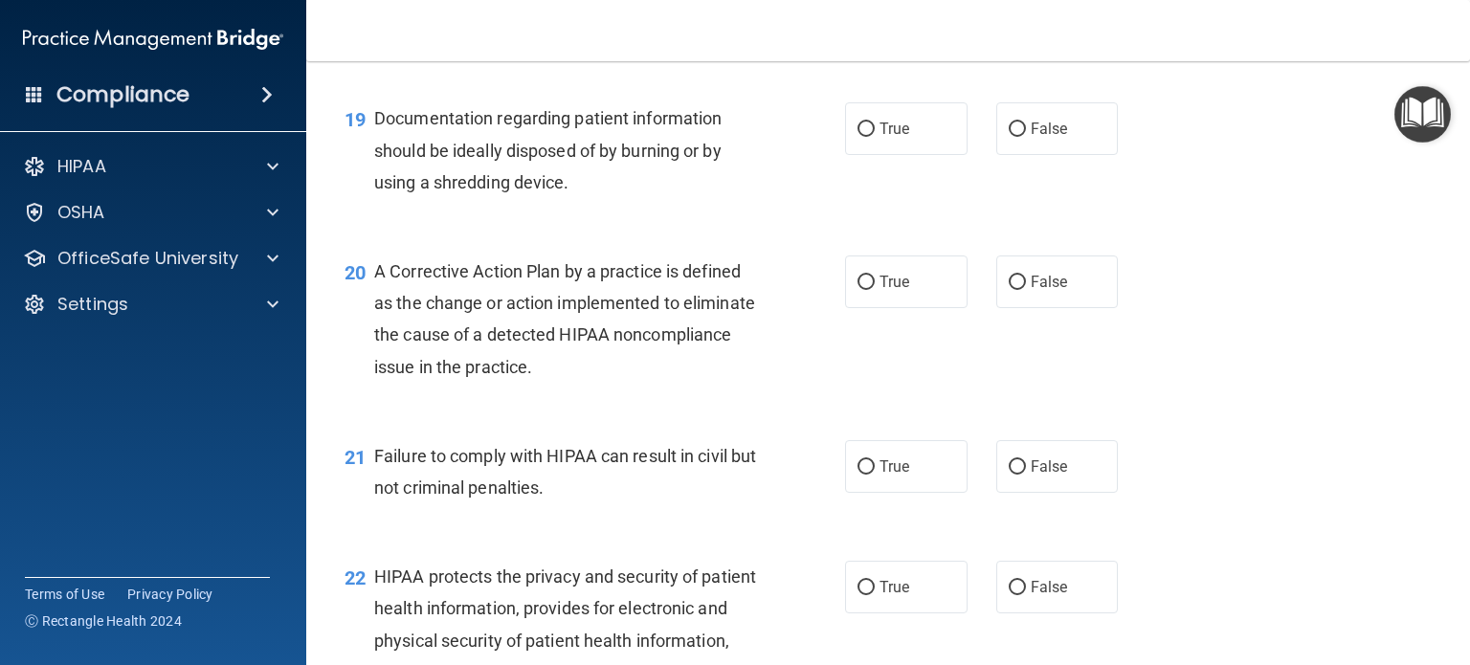
scroll to position [2959, 0]
click at [865, 136] on input "True" at bounding box center [866, 129] width 17 height 14
radio input "true"
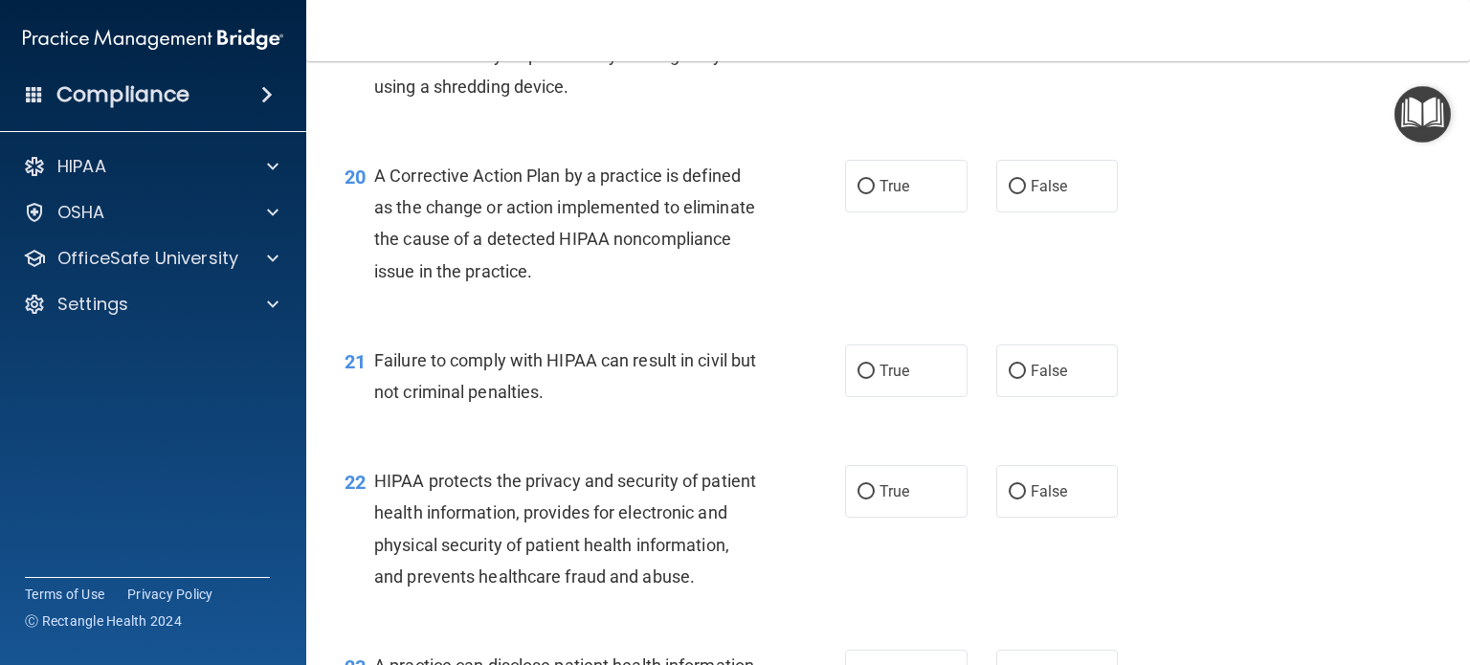
scroll to position [3055, 0]
click at [859, 193] on input "True" at bounding box center [866, 186] width 17 height 14
radio input "true"
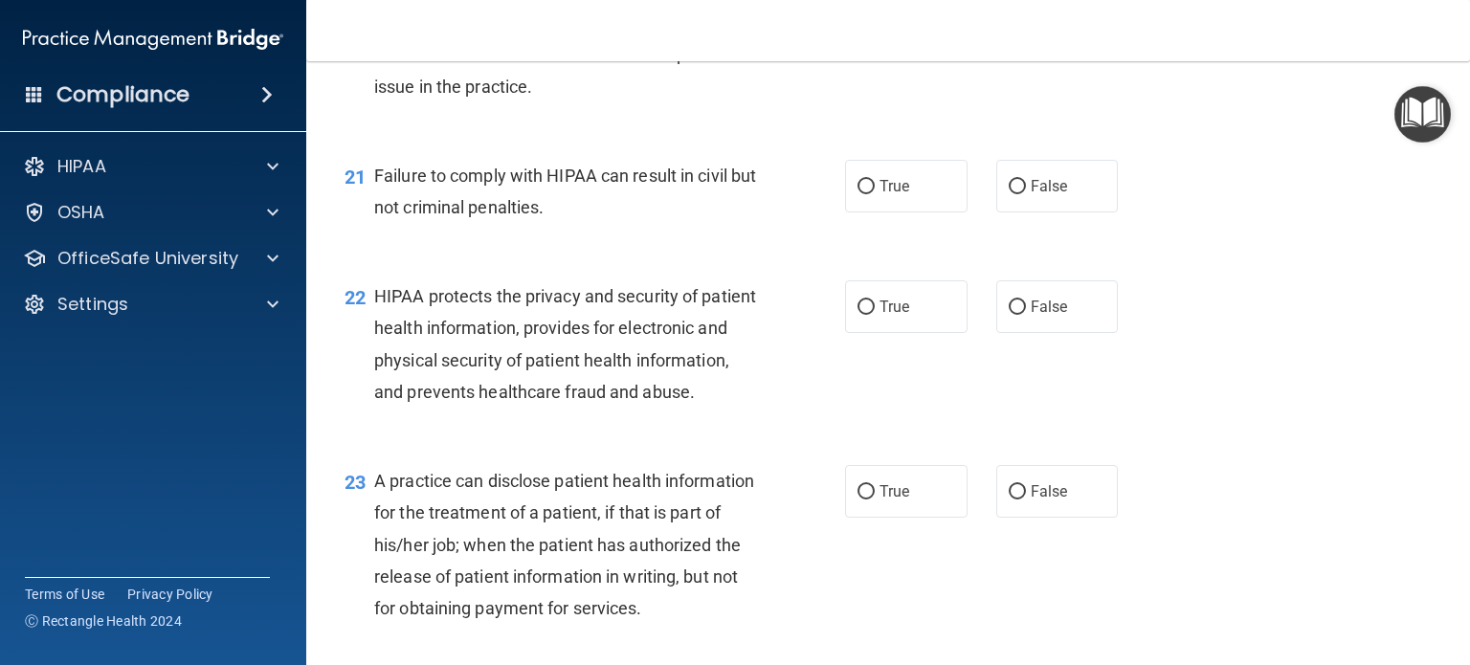
scroll to position [3240, 0]
click at [1009, 193] on input "False" at bounding box center [1017, 186] width 17 height 14
radio input "true"
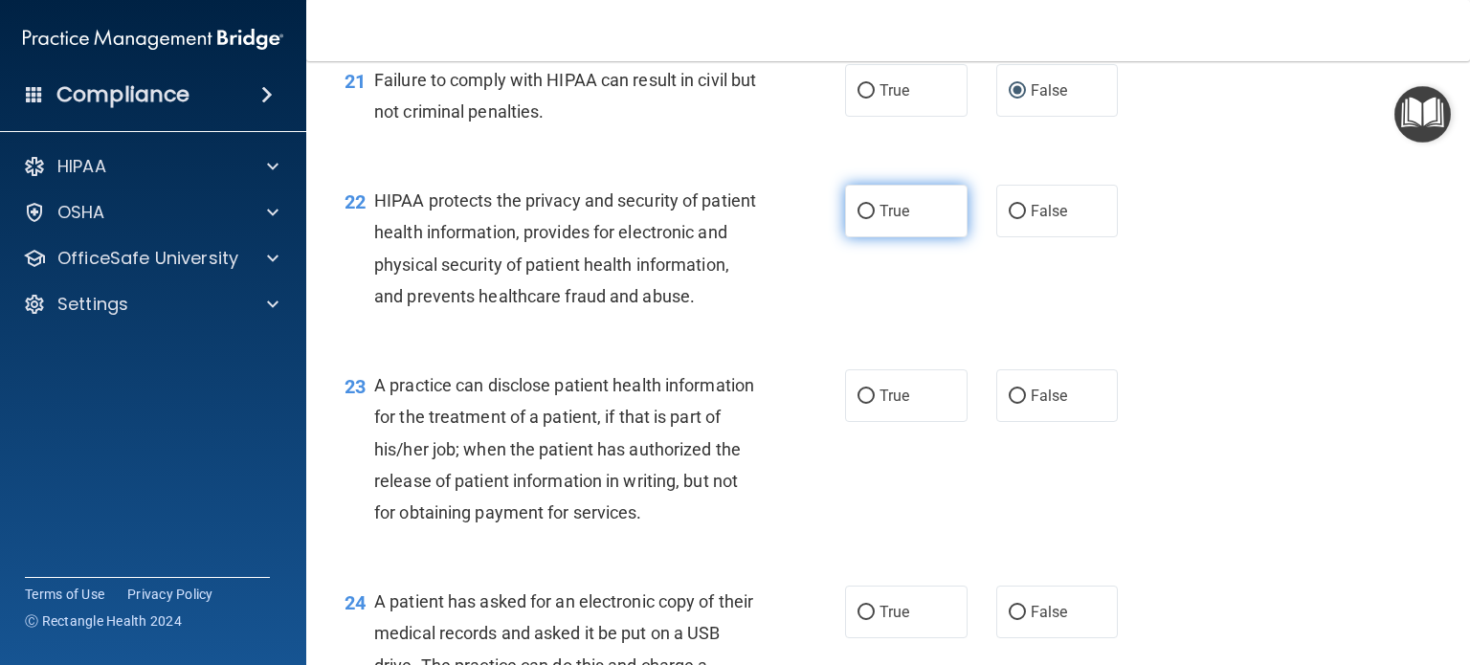
scroll to position [3335, 0]
click at [859, 218] on input "True" at bounding box center [866, 211] width 17 height 14
radio input "true"
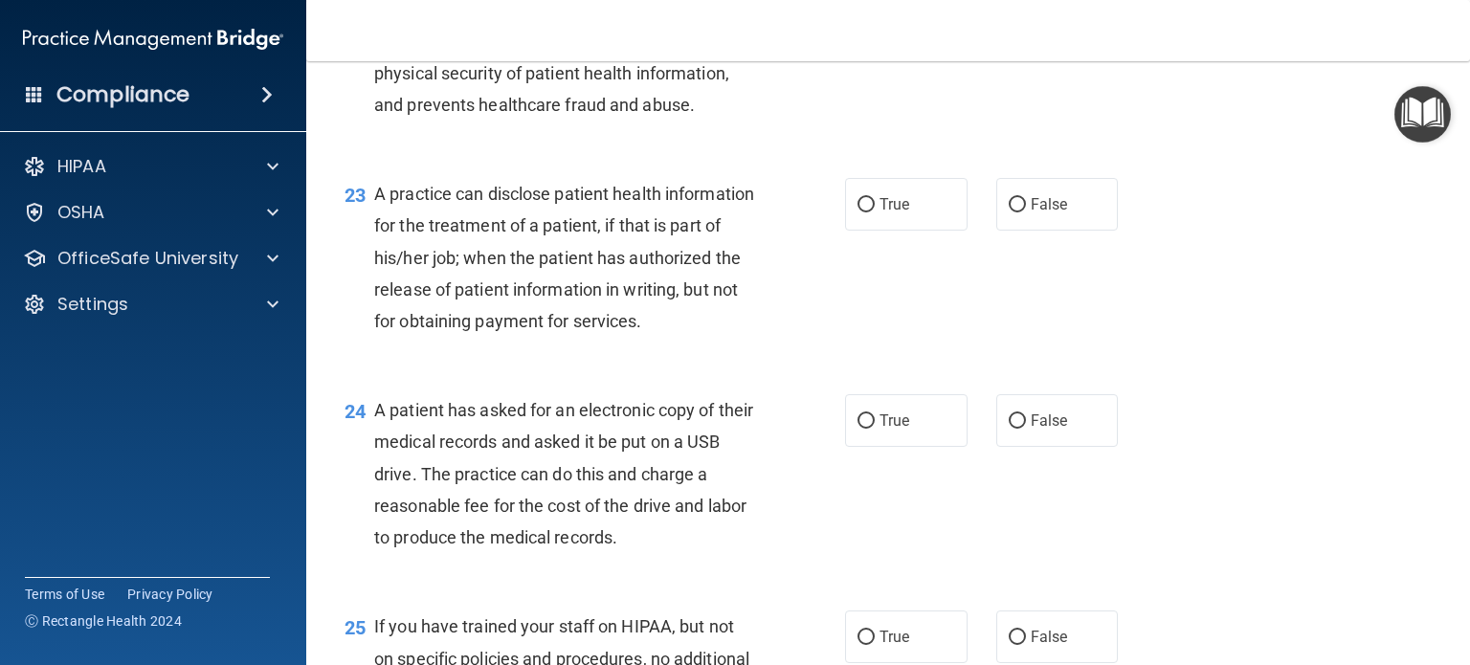
scroll to position [3526, 0]
click at [858, 212] on input "True" at bounding box center [866, 205] width 17 height 14
radio input "true"
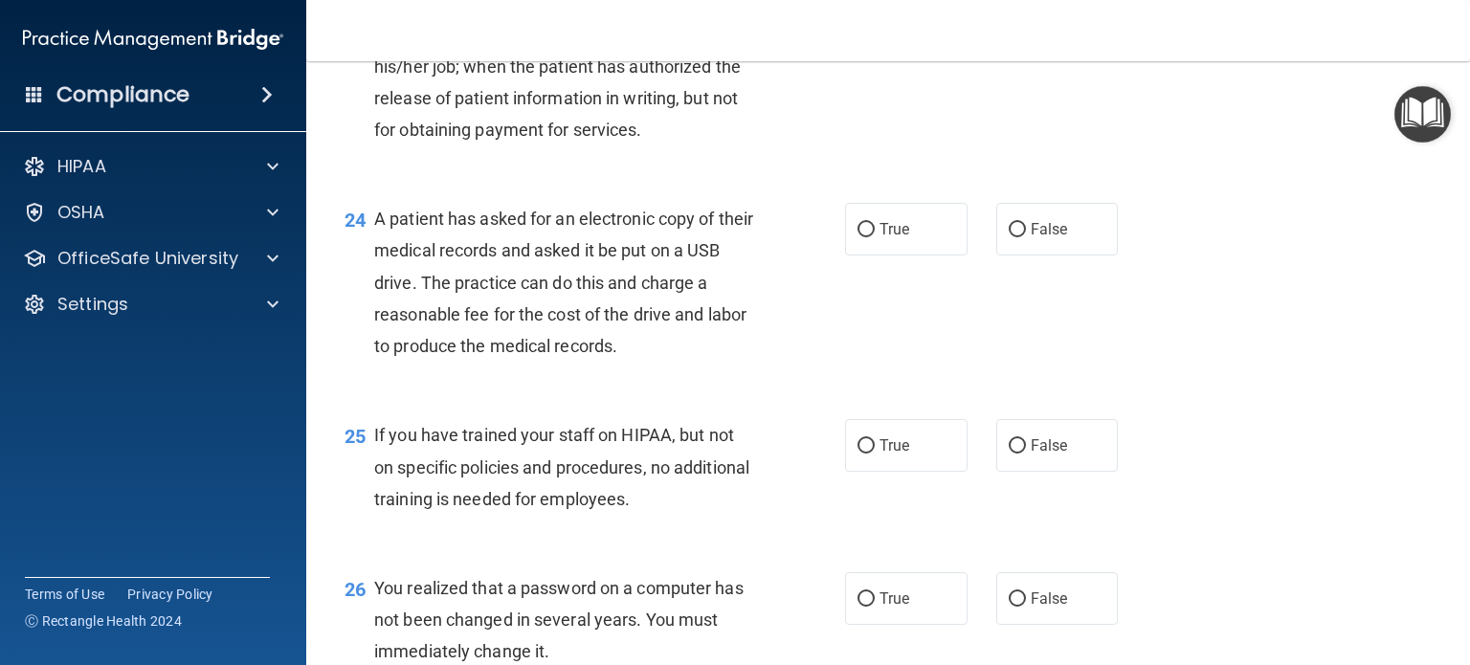
scroll to position [3717, 0]
click at [1009, 237] on input "False" at bounding box center [1017, 230] width 17 height 14
radio input "true"
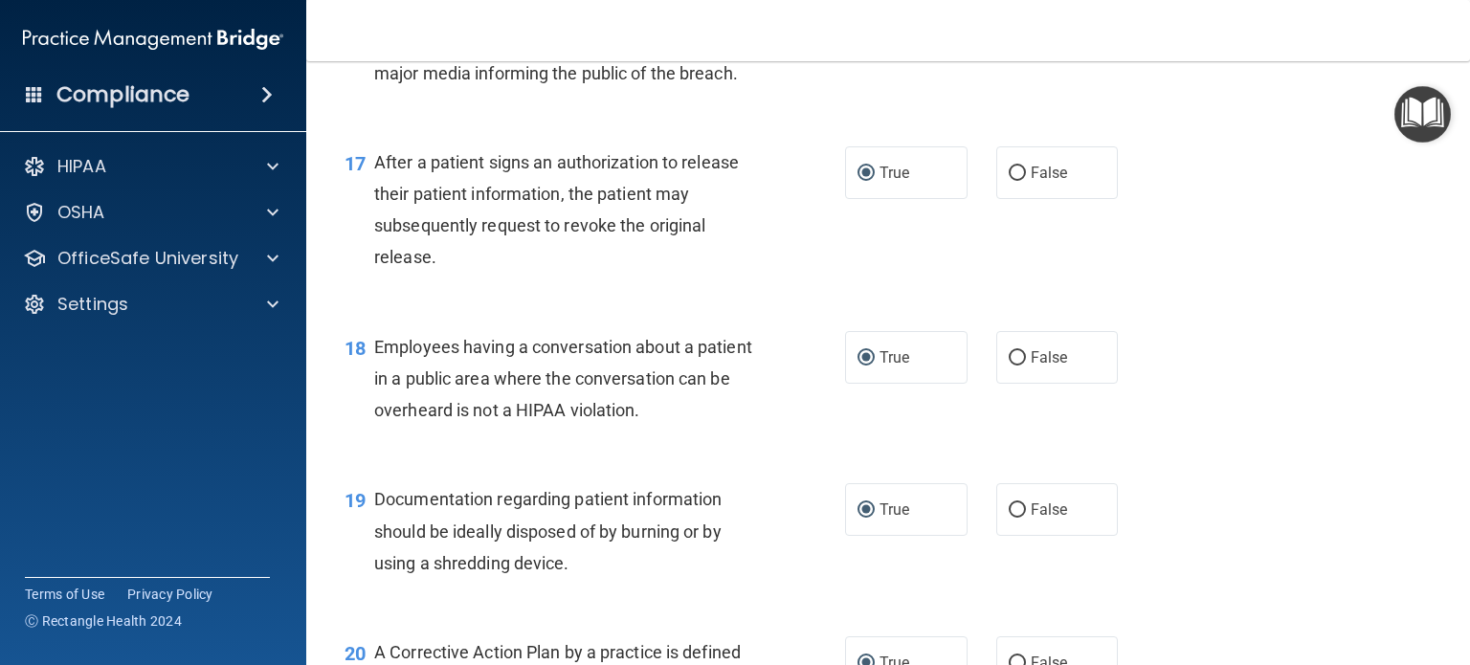
scroll to position [2576, 0]
click at [1009, 367] on input "False" at bounding box center [1017, 359] width 17 height 14
radio input "true"
radio input "false"
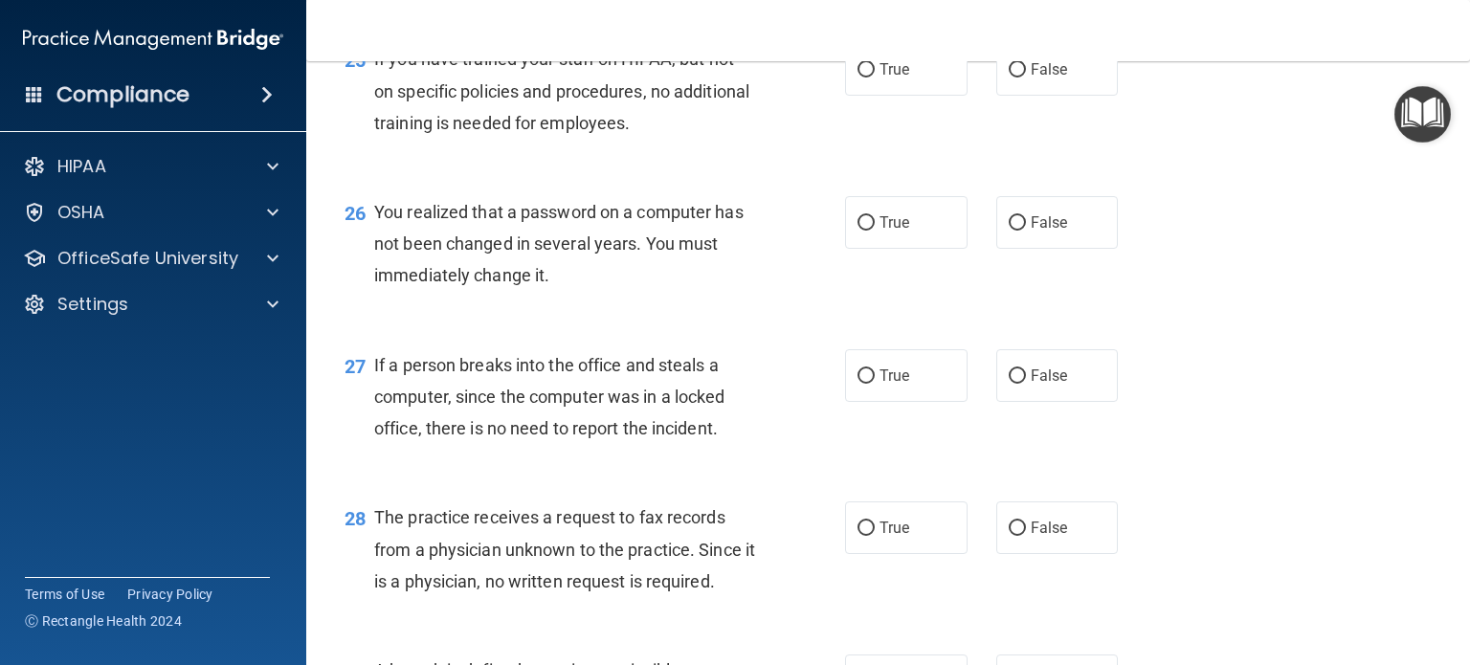
scroll to position [4094, 0]
click at [1009, 77] on input "False" at bounding box center [1017, 69] width 17 height 14
radio input "true"
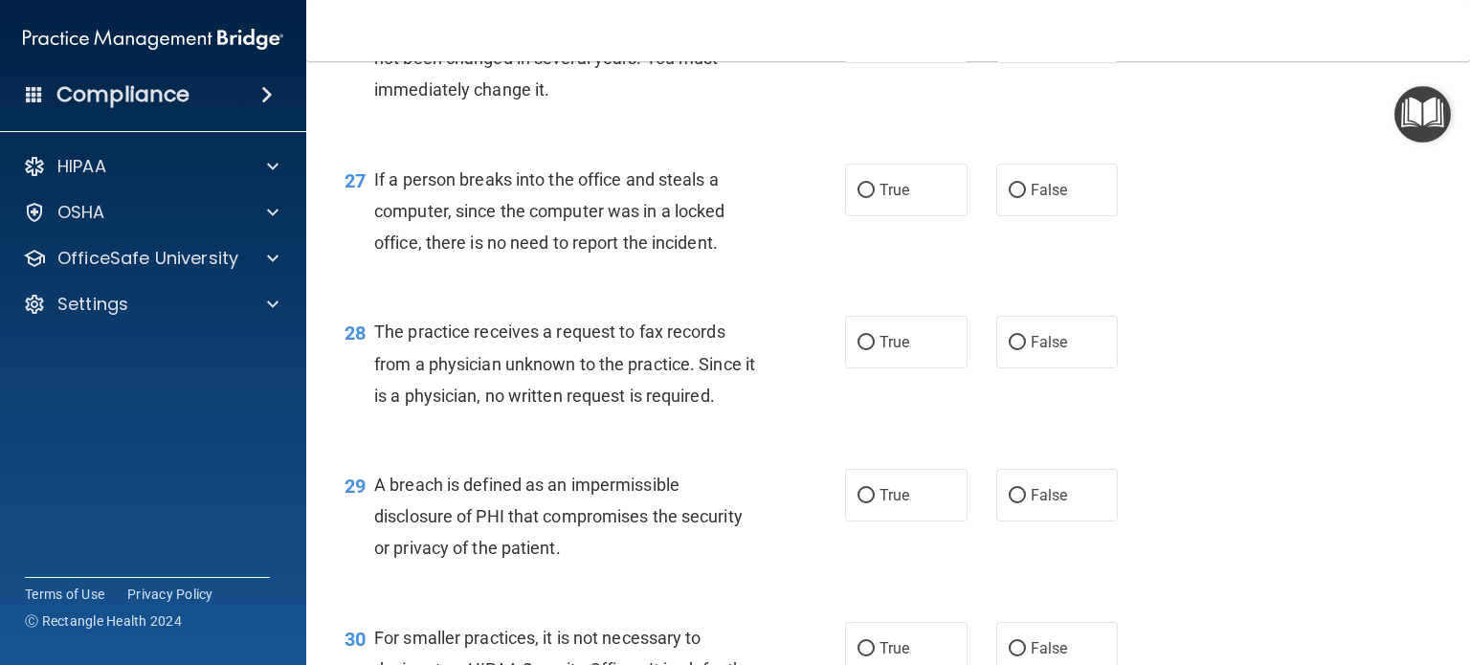
scroll to position [4280, 0]
click at [858, 44] on input "True" at bounding box center [866, 37] width 17 height 14
radio input "true"
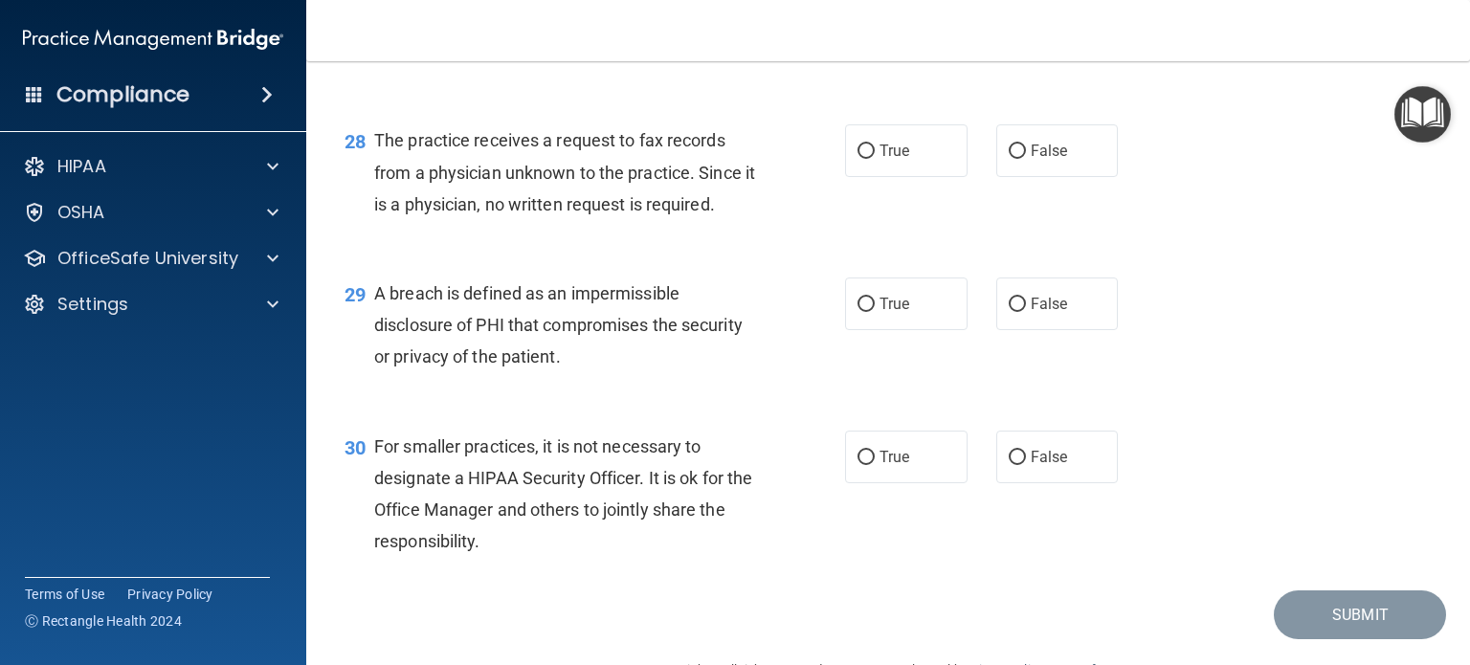
scroll to position [4471, 0]
radio input "true"
click at [1009, 158] on input "False" at bounding box center [1017, 151] width 17 height 14
radio input "true"
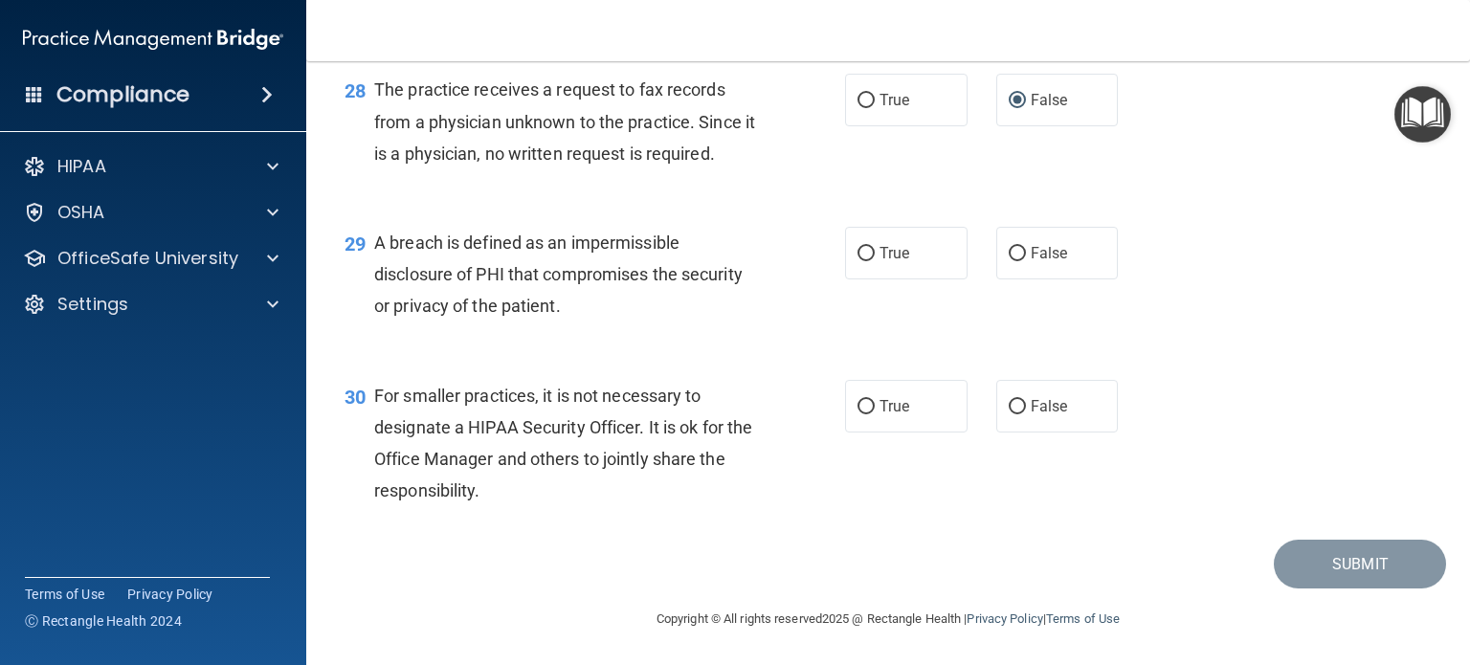
scroll to position [4617, 0]
click at [858, 259] on input "True" at bounding box center [866, 254] width 17 height 14
radio input "true"
click at [1010, 407] on input "False" at bounding box center [1017, 407] width 17 height 14
radio input "true"
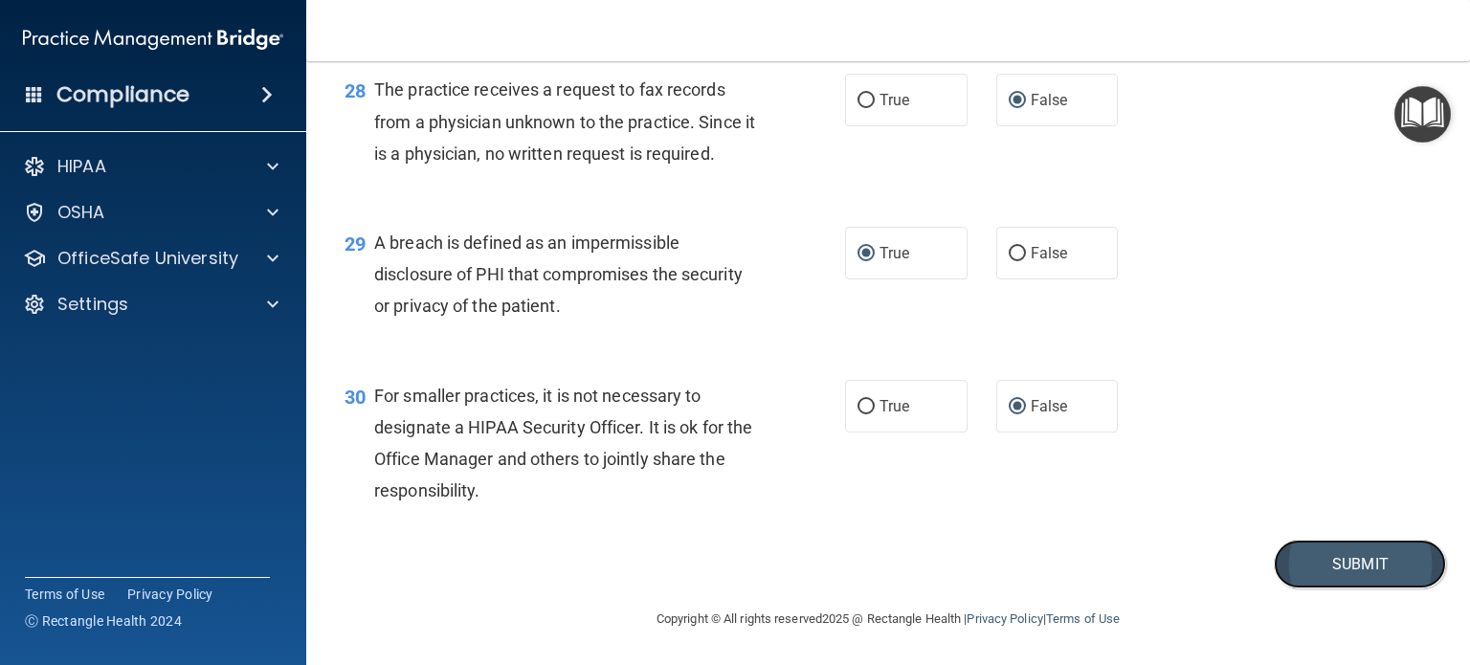
click at [1294, 567] on button "Submit" at bounding box center [1360, 564] width 172 height 49
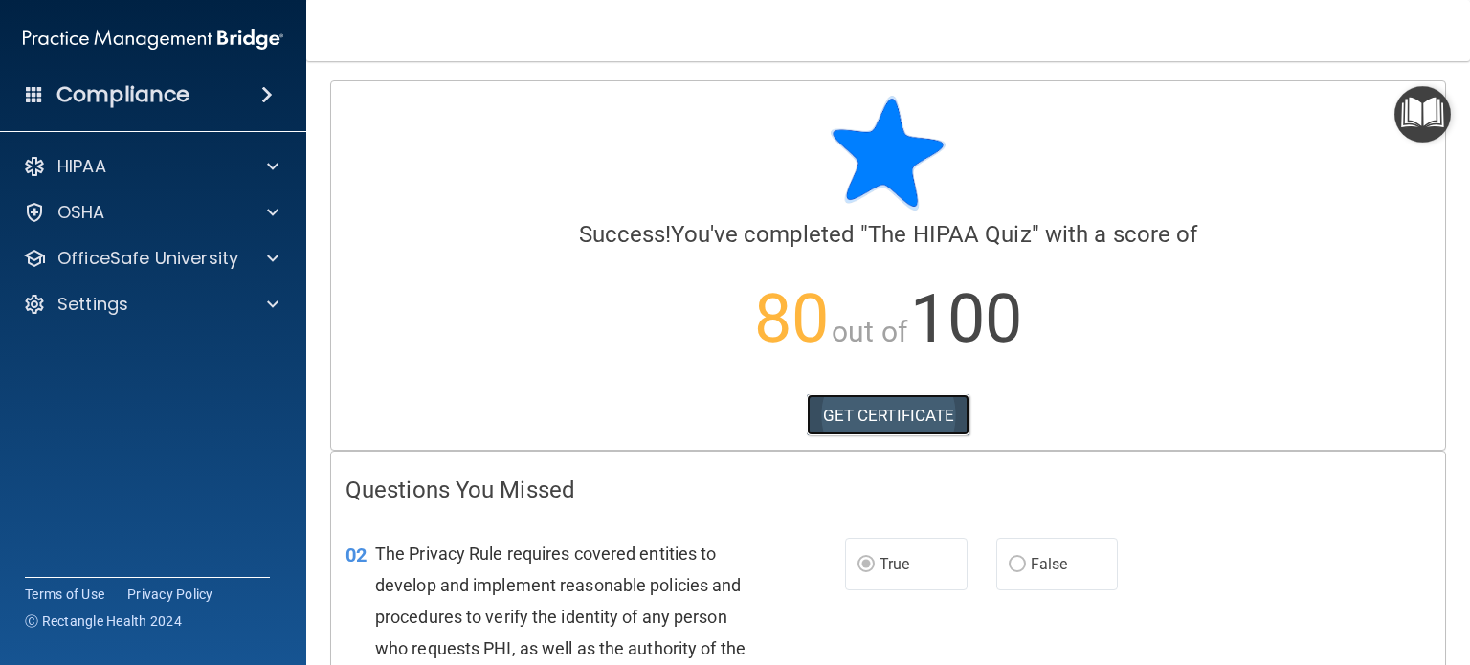
click at [869, 412] on link "GET CERTIFICATE" at bounding box center [889, 415] width 164 height 42
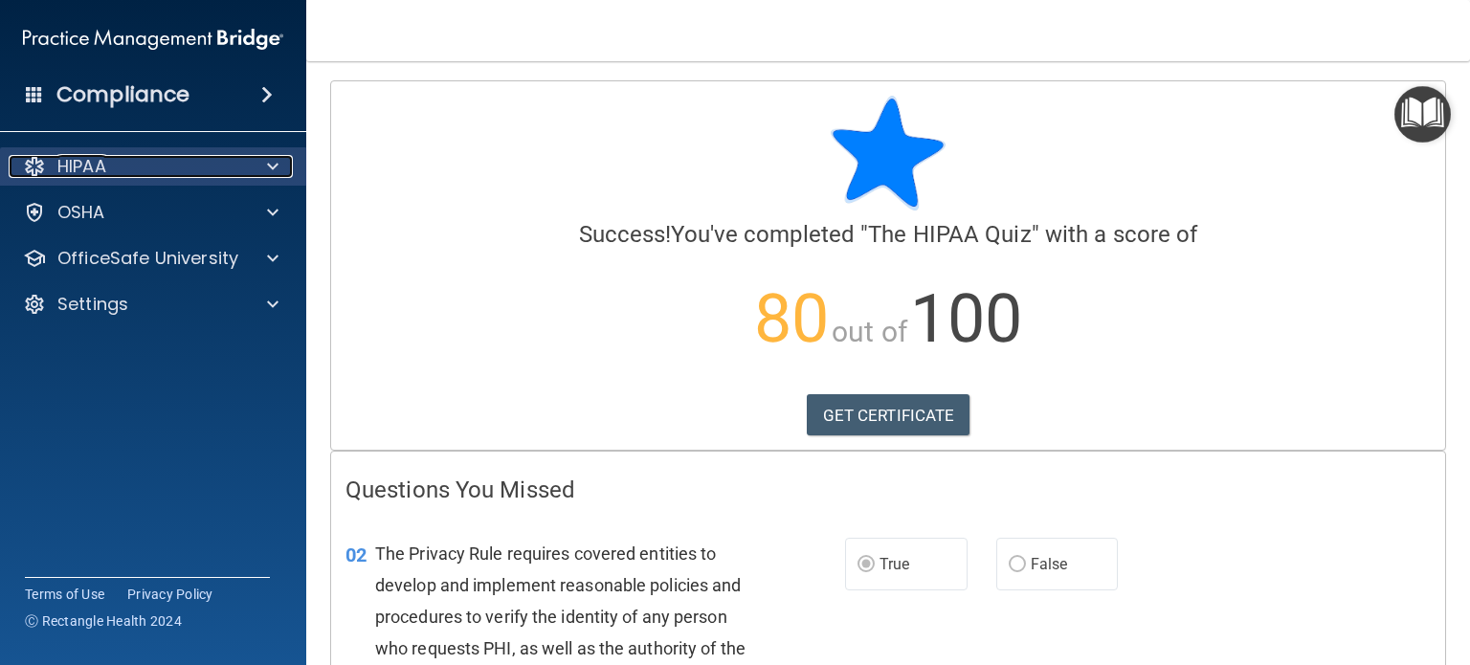
click at [88, 169] on p "HIPAA" at bounding box center [81, 166] width 49 height 23
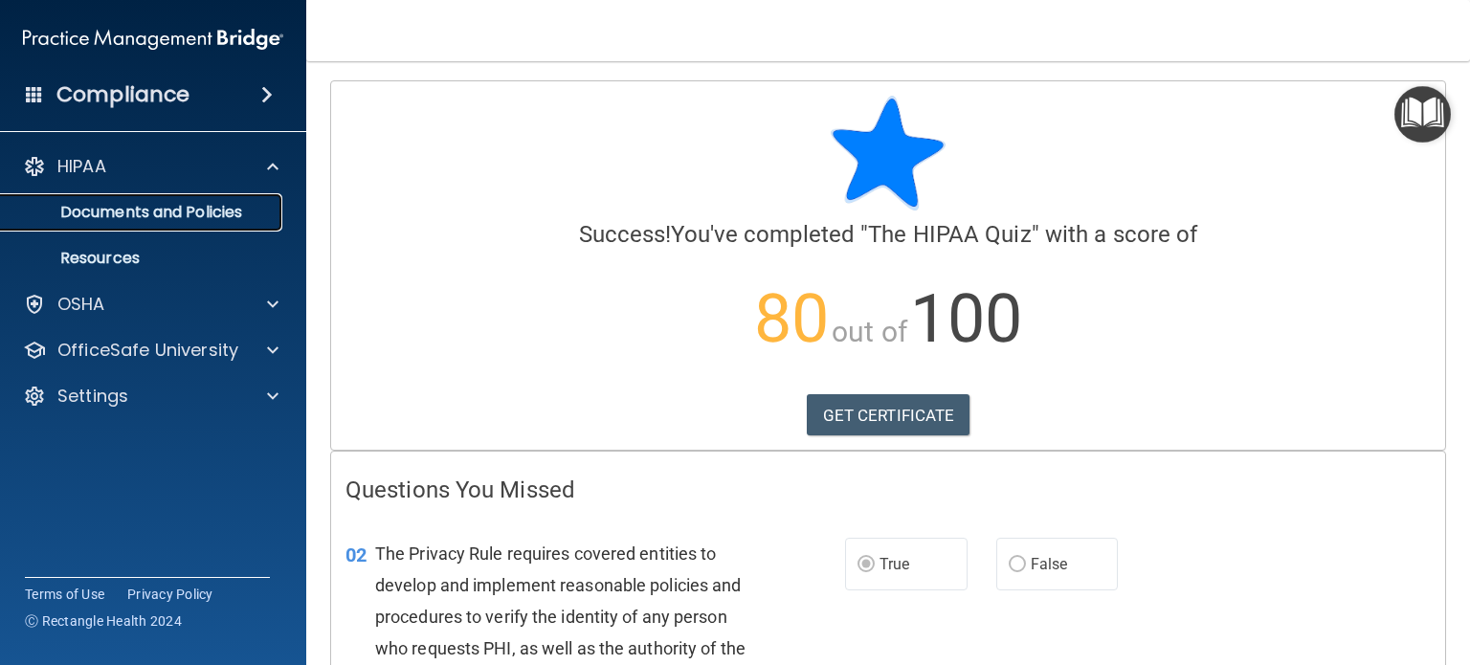
click at [127, 210] on p "Documents and Policies" at bounding box center [142, 212] width 261 height 19
